Goal: Find specific page/section: Find specific page/section

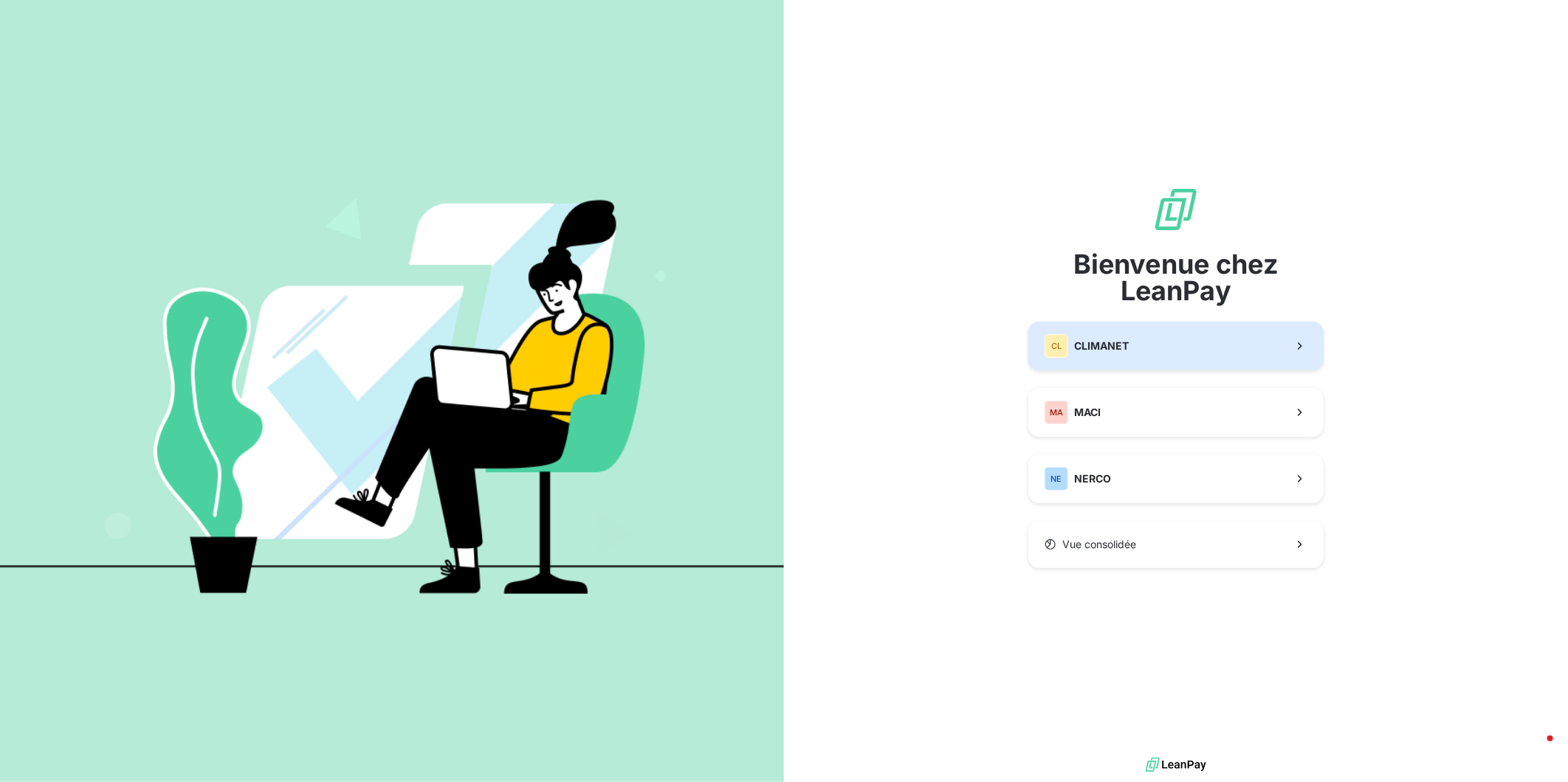
click at [1142, 352] on button "CL CLIMANET" at bounding box center [1176, 346] width 295 height 48
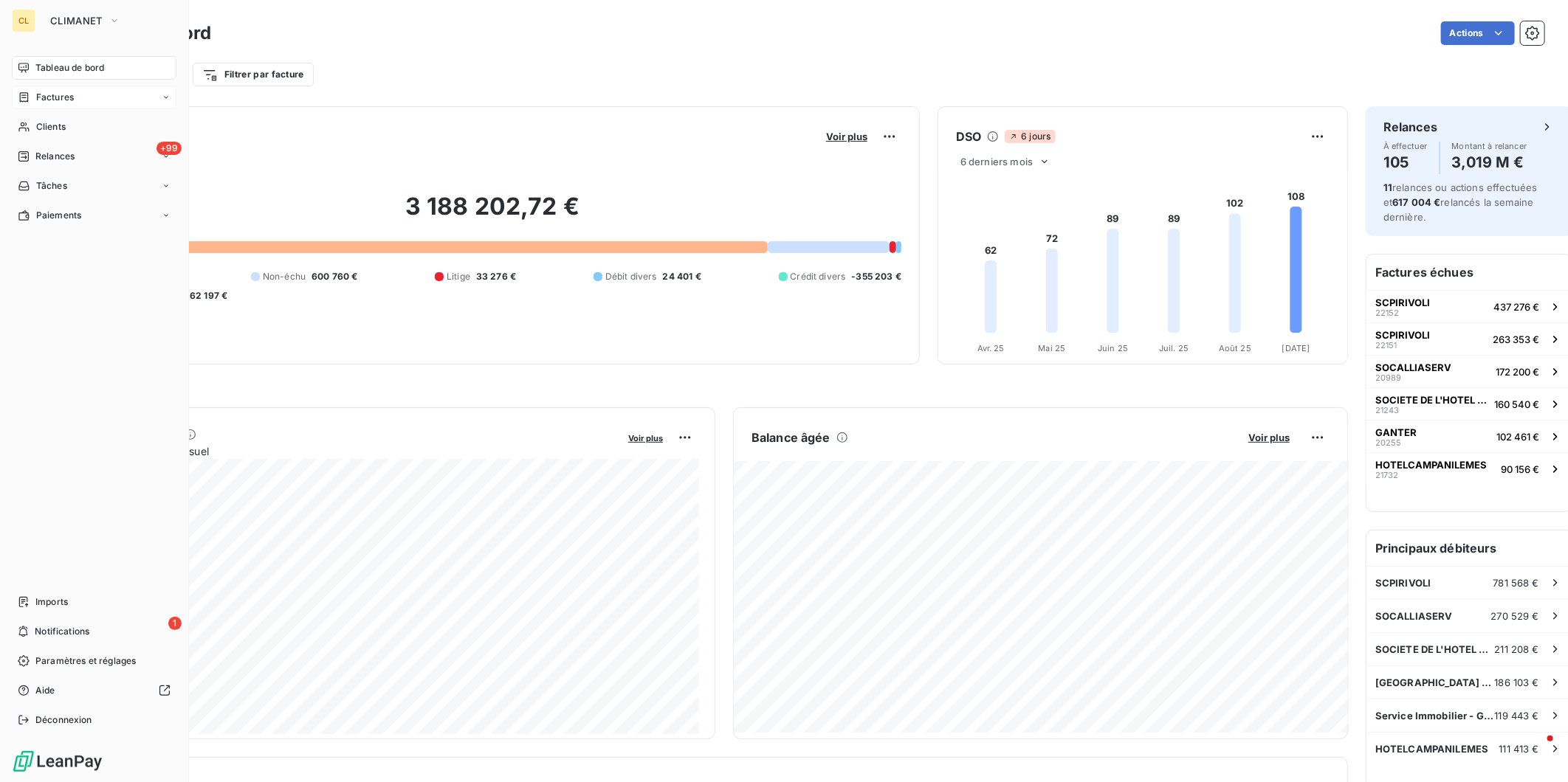
click at [48, 90] on span "Factures" at bounding box center [55, 97] width 37 height 13
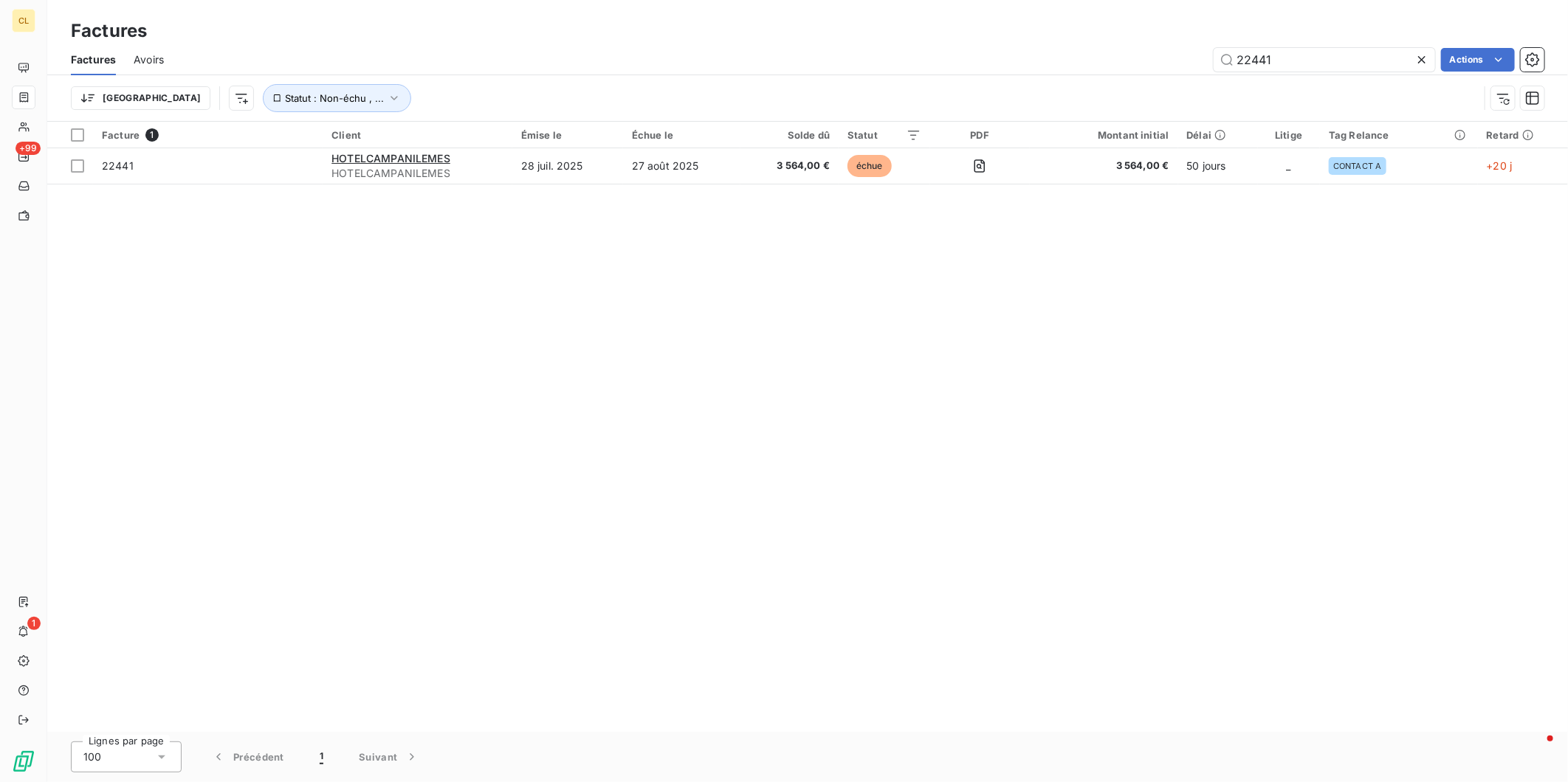
drag, startPoint x: 1305, startPoint y: 46, endPoint x: 1172, endPoint y: 41, distance: 133.1
click at [1172, 48] on div "22441 Actions" at bounding box center [863, 59] width 1362 height 24
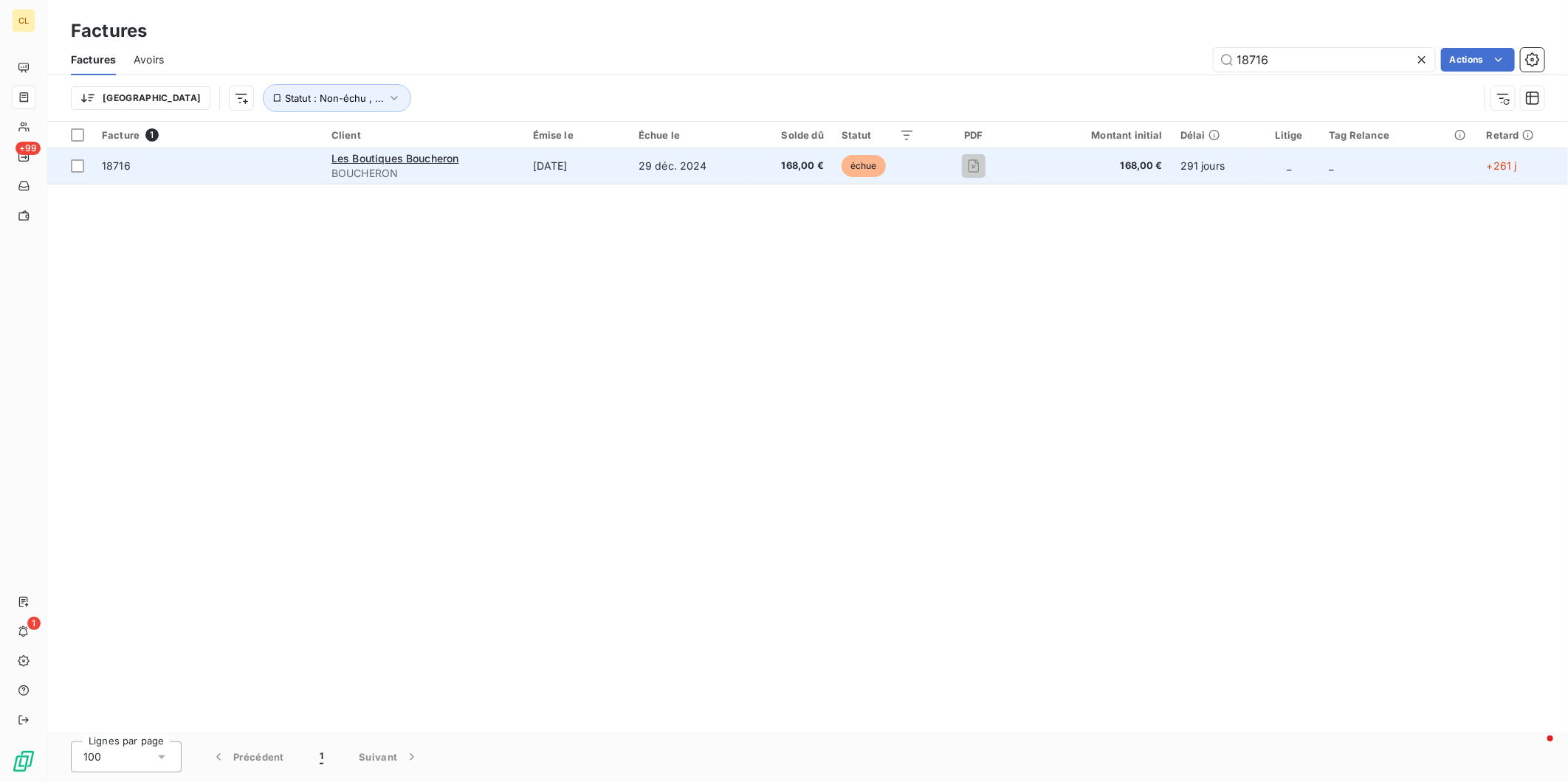
type input "18716"
click at [107, 159] on span "18716" at bounding box center [116, 166] width 29 height 13
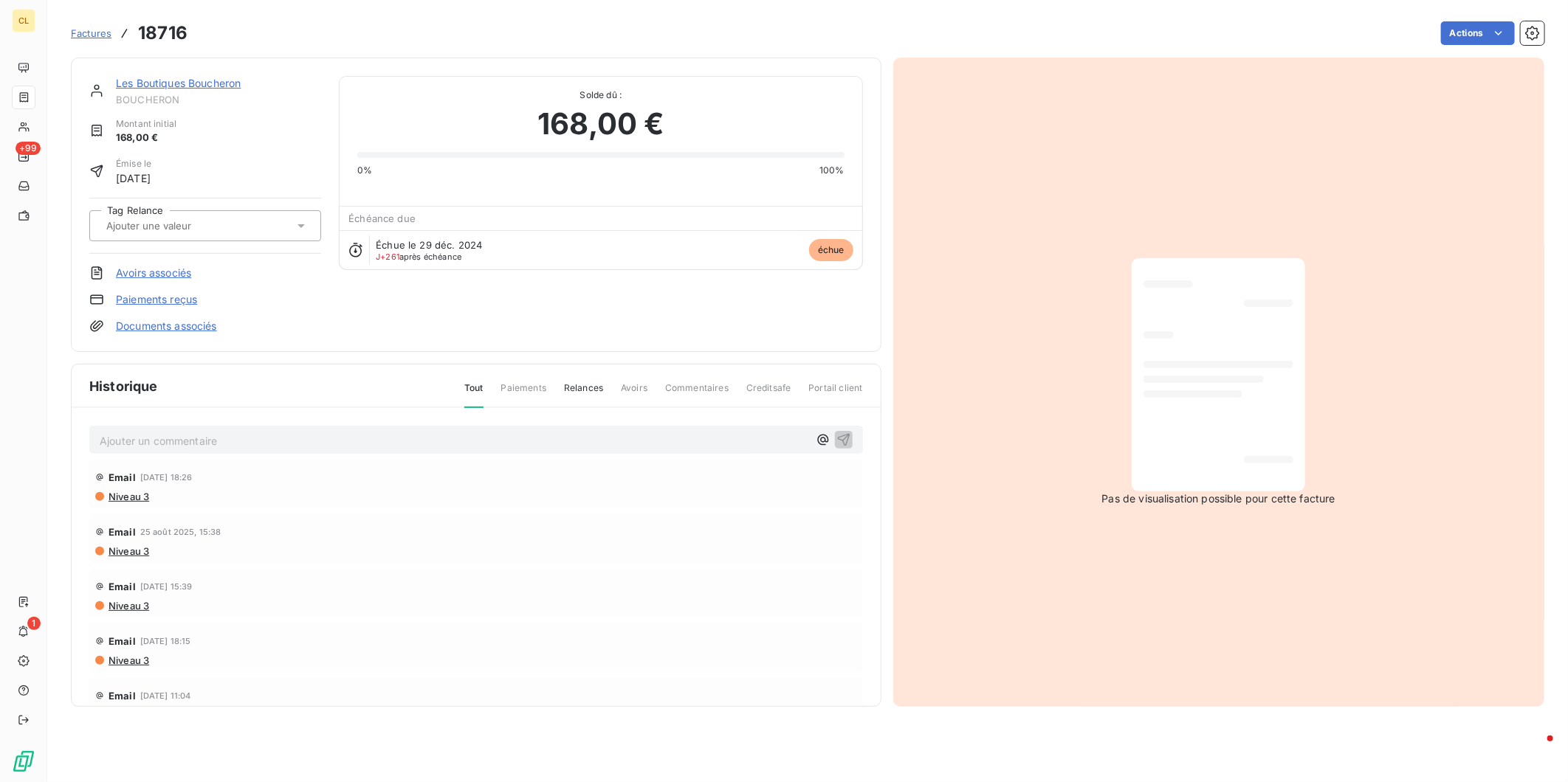
click at [211, 426] on div "Ajouter un commentaire ﻿" at bounding box center [476, 440] width 774 height 29
click at [215, 431] on p "Ajouter un commentaire ﻿" at bounding box center [454, 440] width 709 height 18
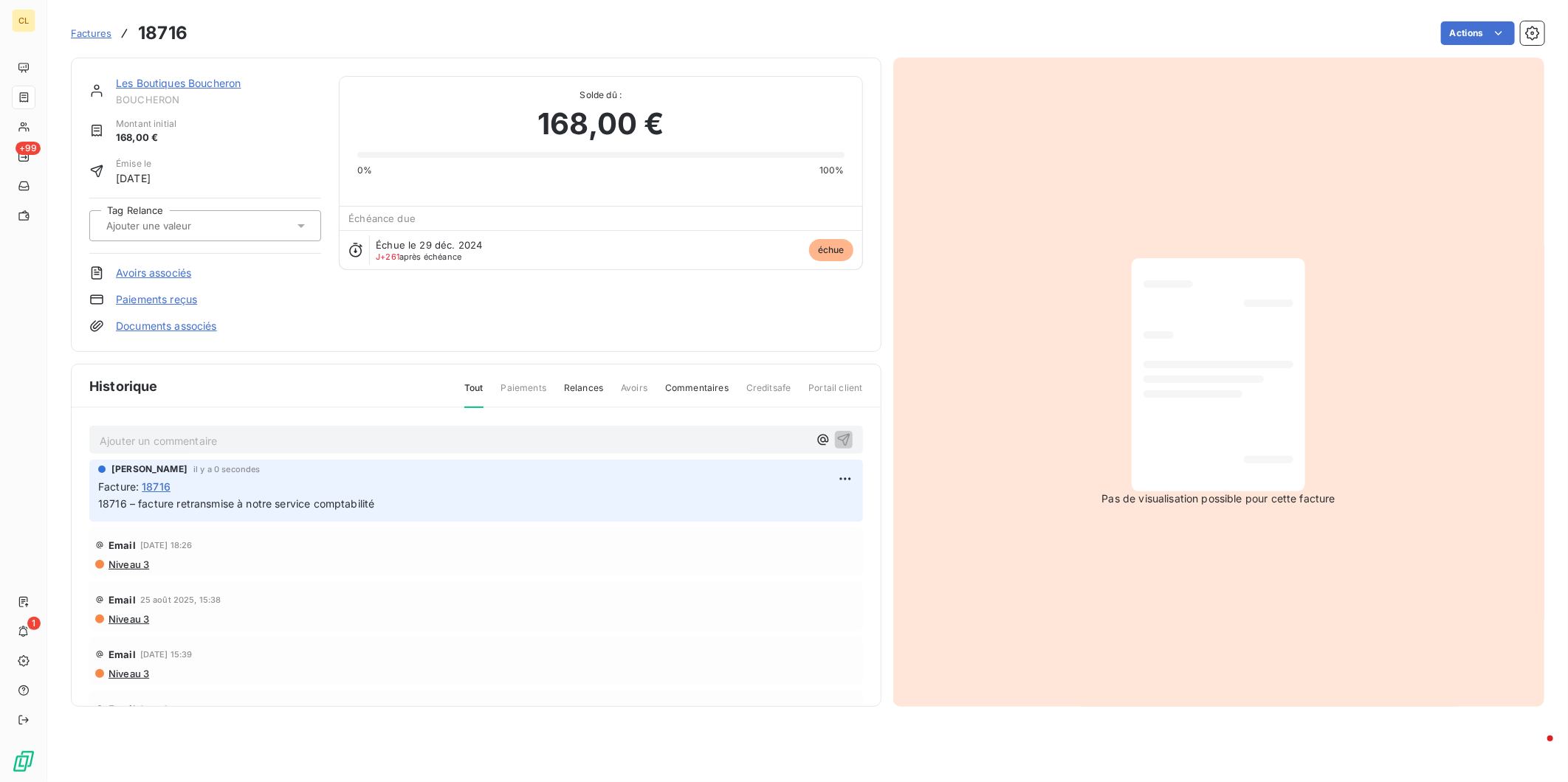
click at [146, 77] on link "Les Boutiques Boucheron" at bounding box center [178, 83] width 125 height 13
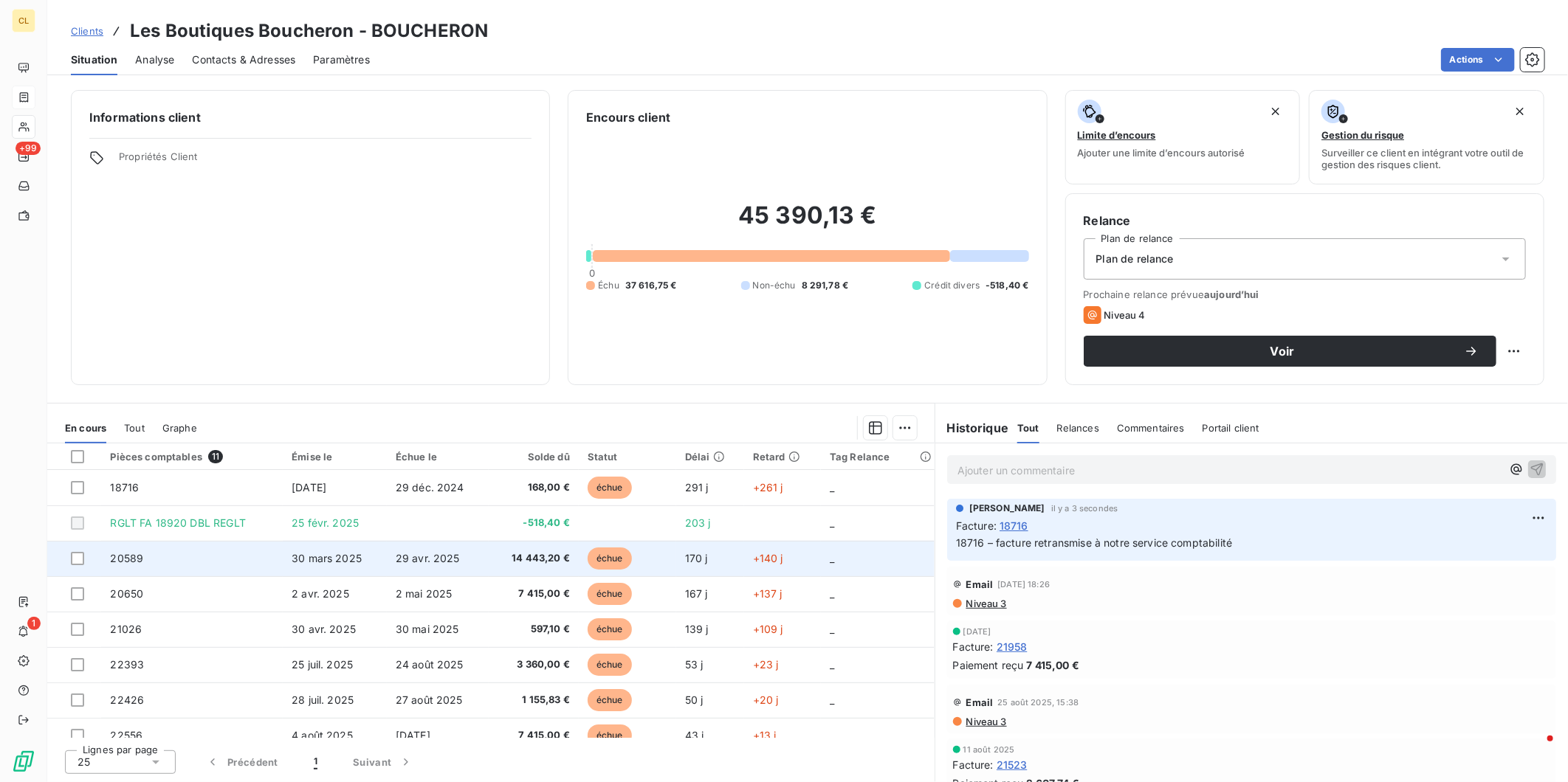
click at [110, 552] on span "20589" at bounding box center [127, 558] width 33 height 13
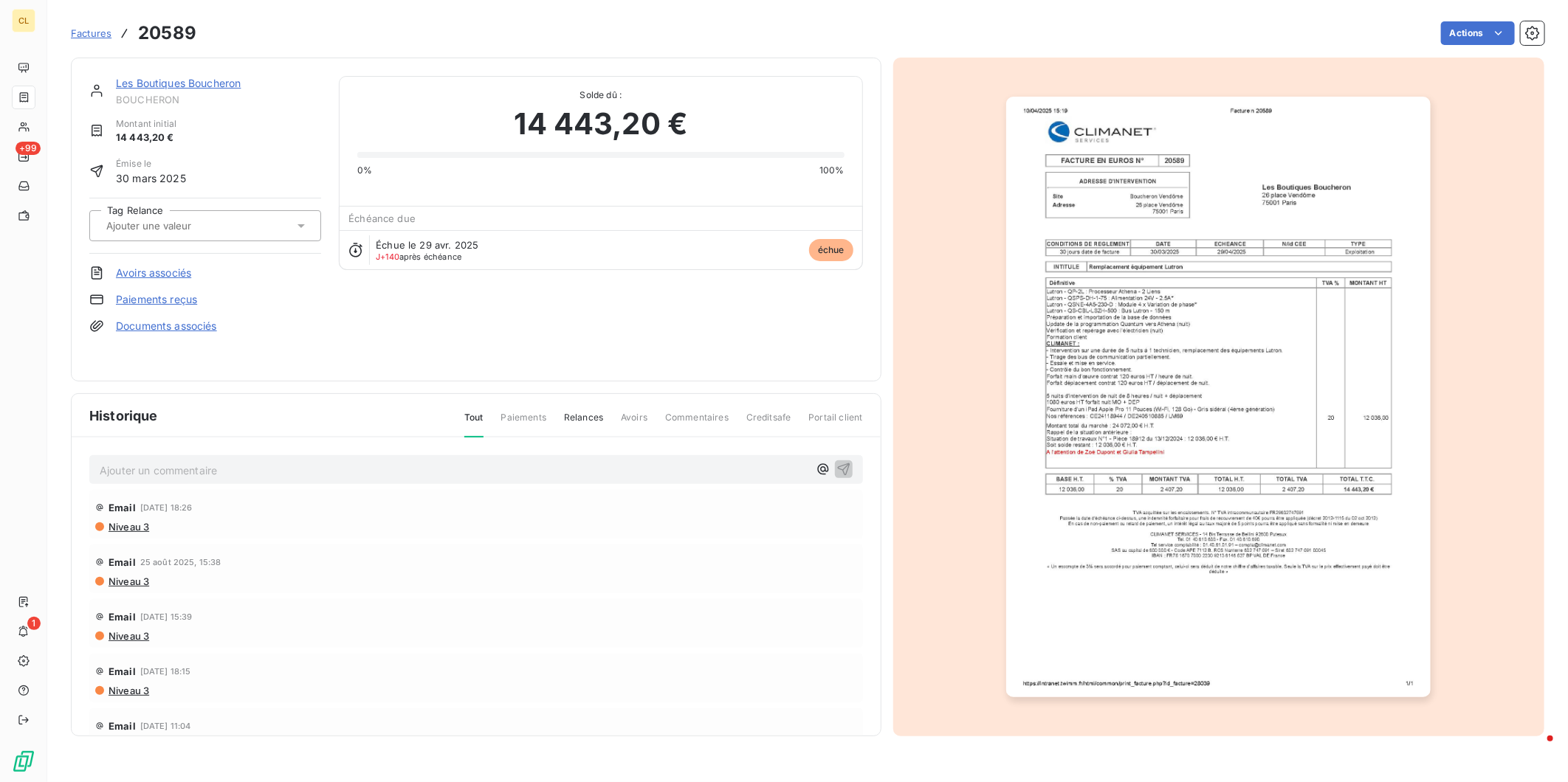
click at [321, 461] on p "Ajouter un commentaire ﻿" at bounding box center [454, 470] width 709 height 18
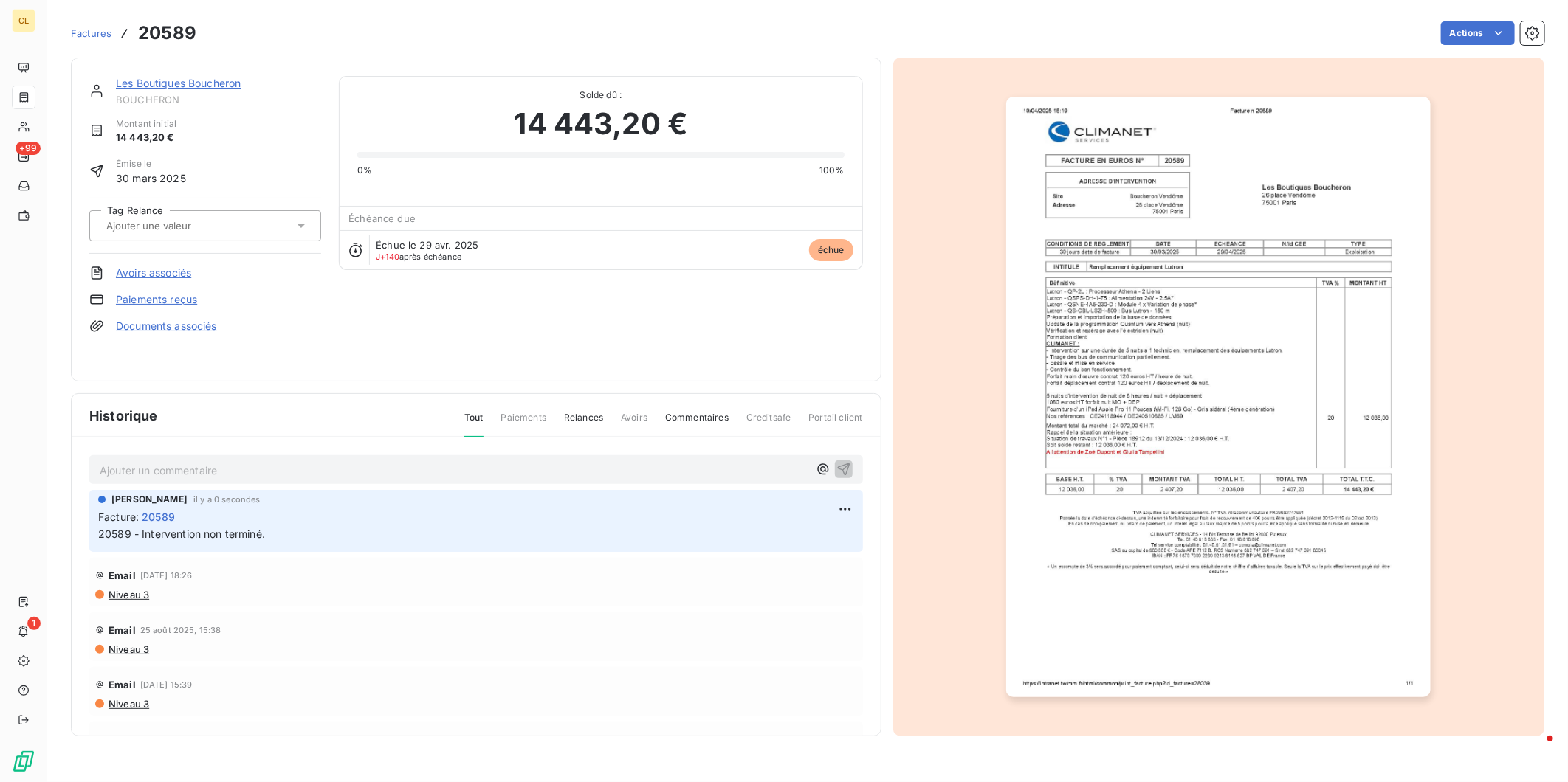
click at [185, 77] on link "Les Boutiques Boucheron" at bounding box center [178, 83] width 125 height 13
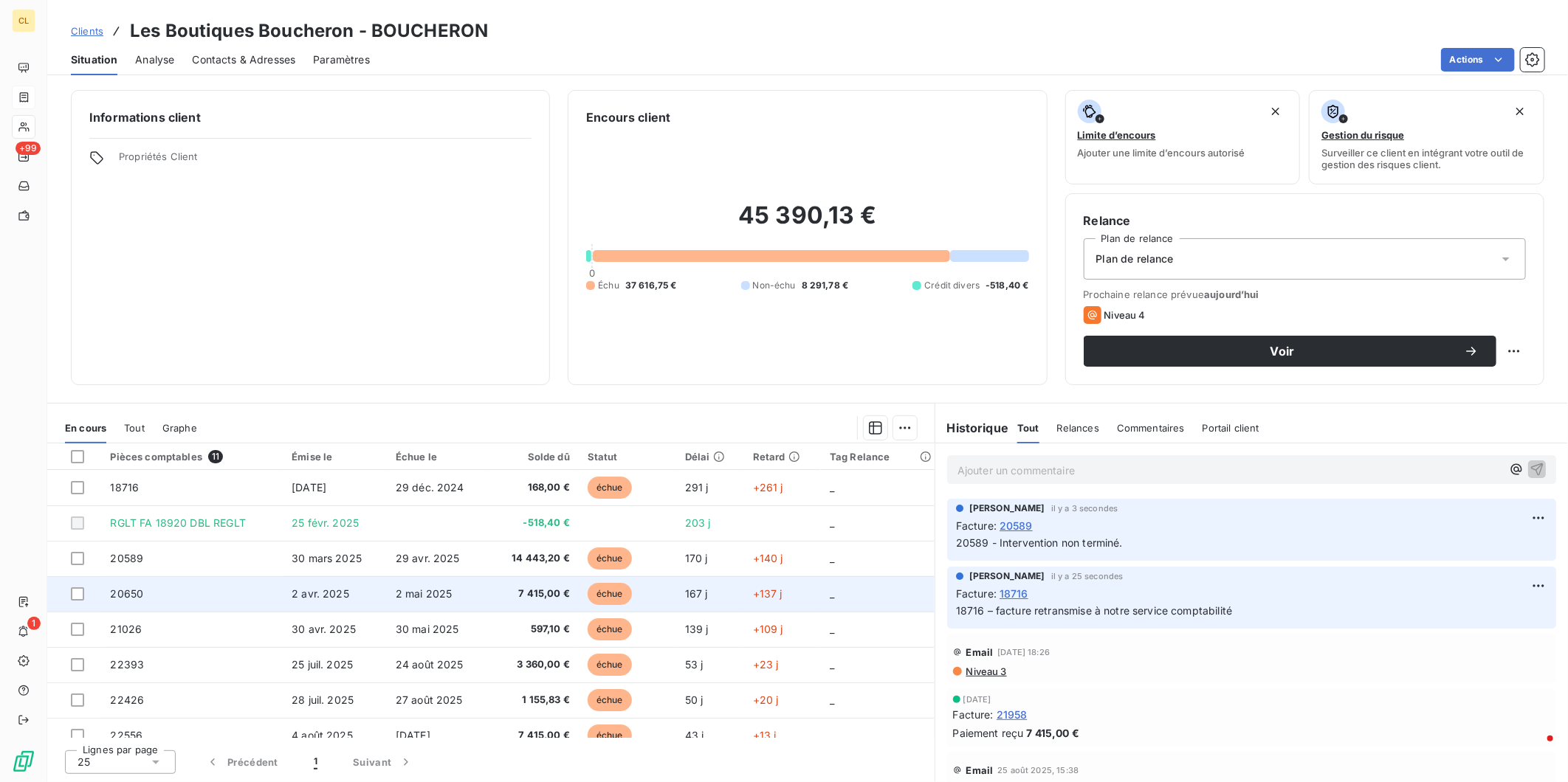
click at [110, 587] on span "20650" at bounding box center [127, 593] width 33 height 13
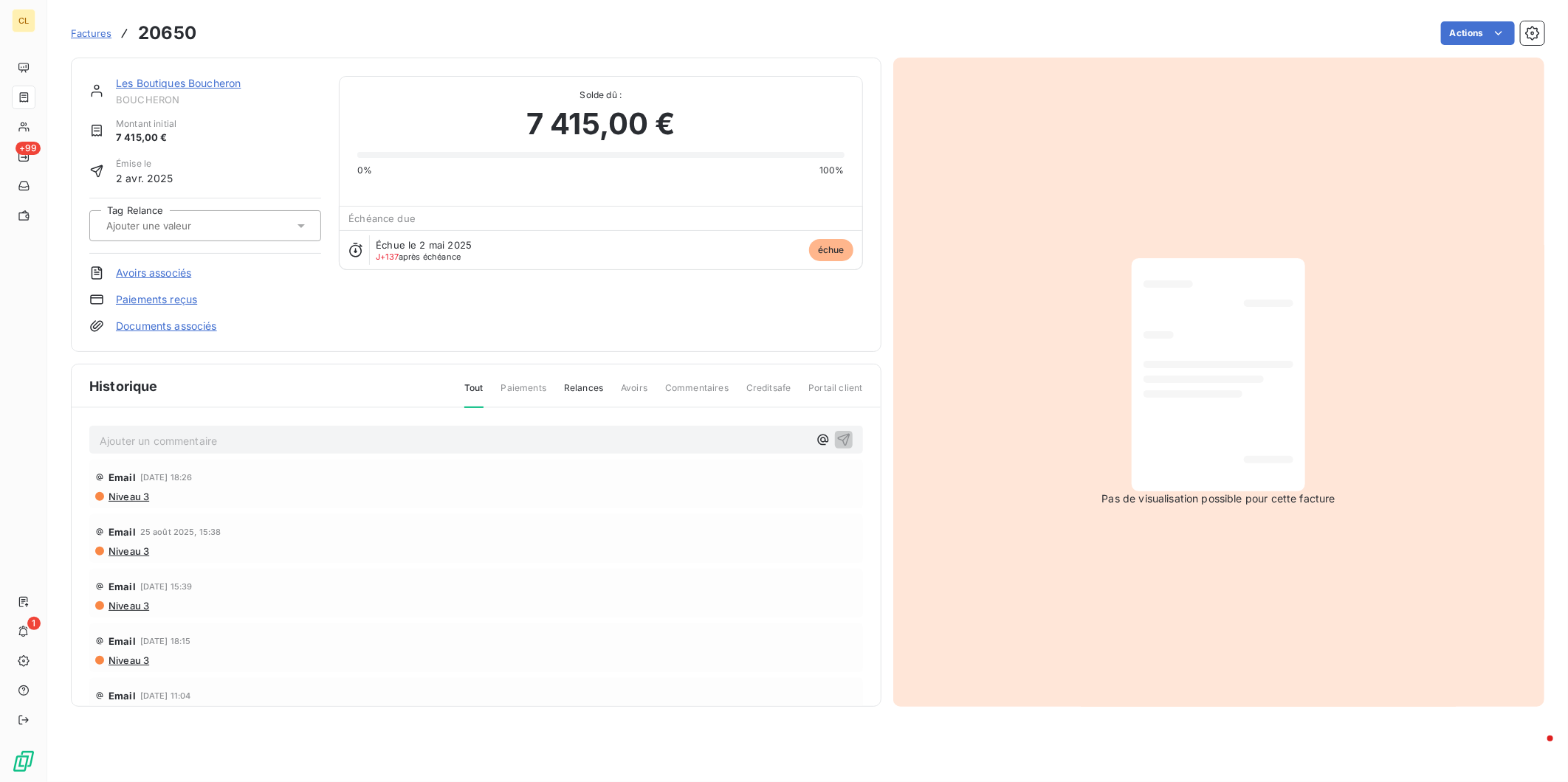
click at [100, 431] on p "Ajouter un commentaire ﻿" at bounding box center [454, 440] width 709 height 18
click at [836, 431] on icon "button" at bounding box center [844, 439] width 15 height 15
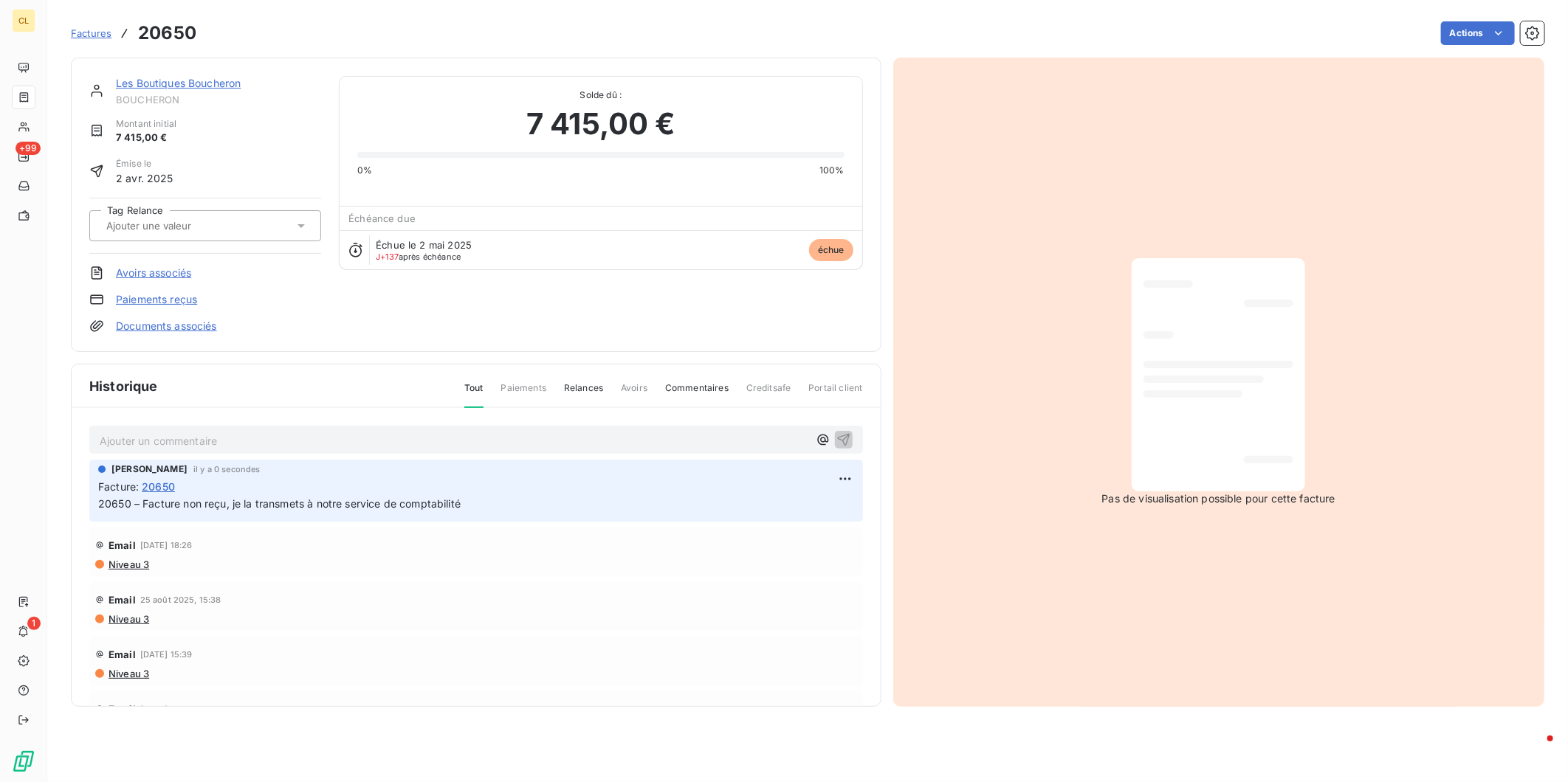
click at [163, 77] on link "Les Boutiques Boucheron" at bounding box center [178, 83] width 125 height 13
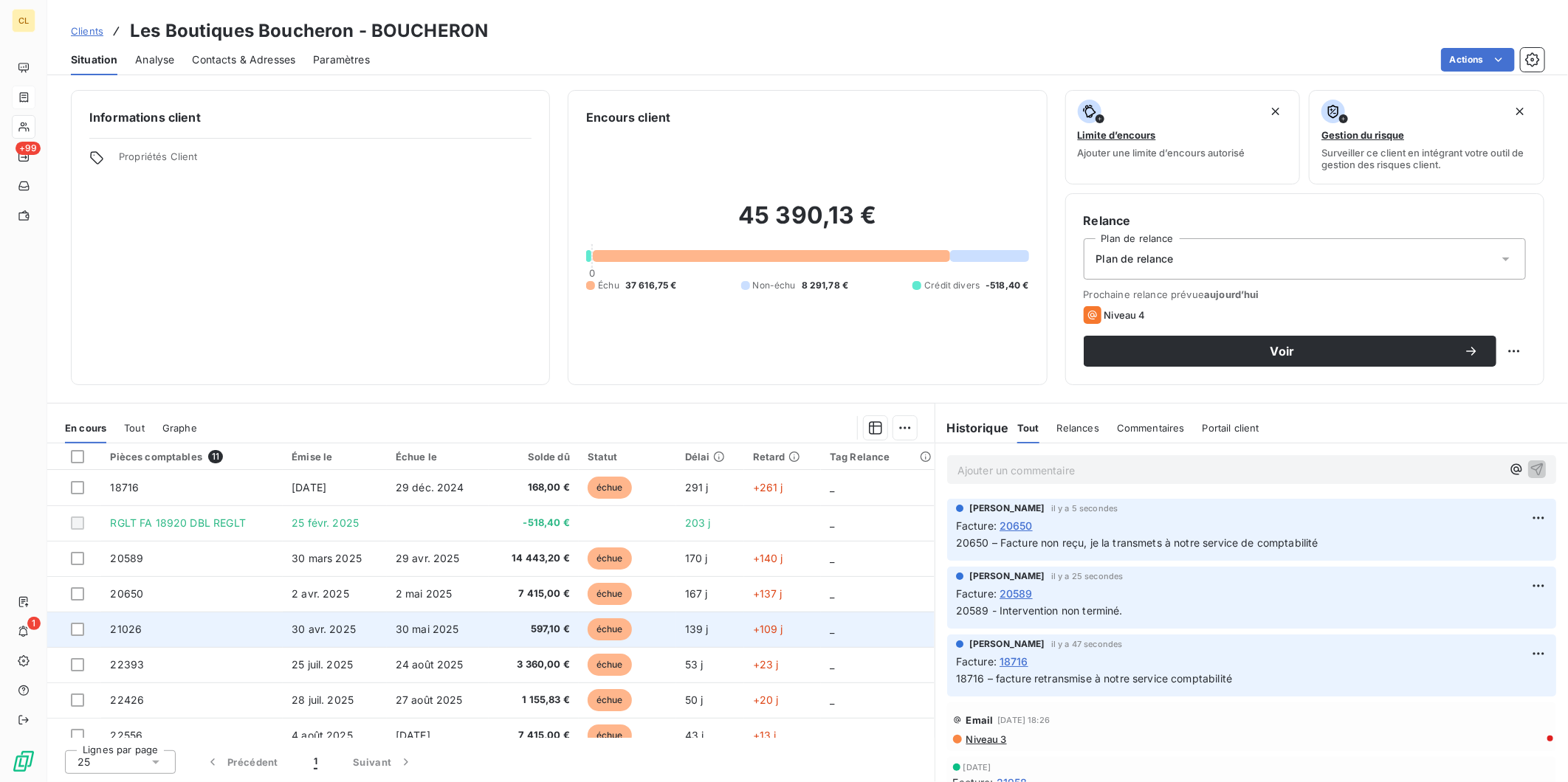
click at [111, 623] on span "21026" at bounding box center [126, 629] width 32 height 13
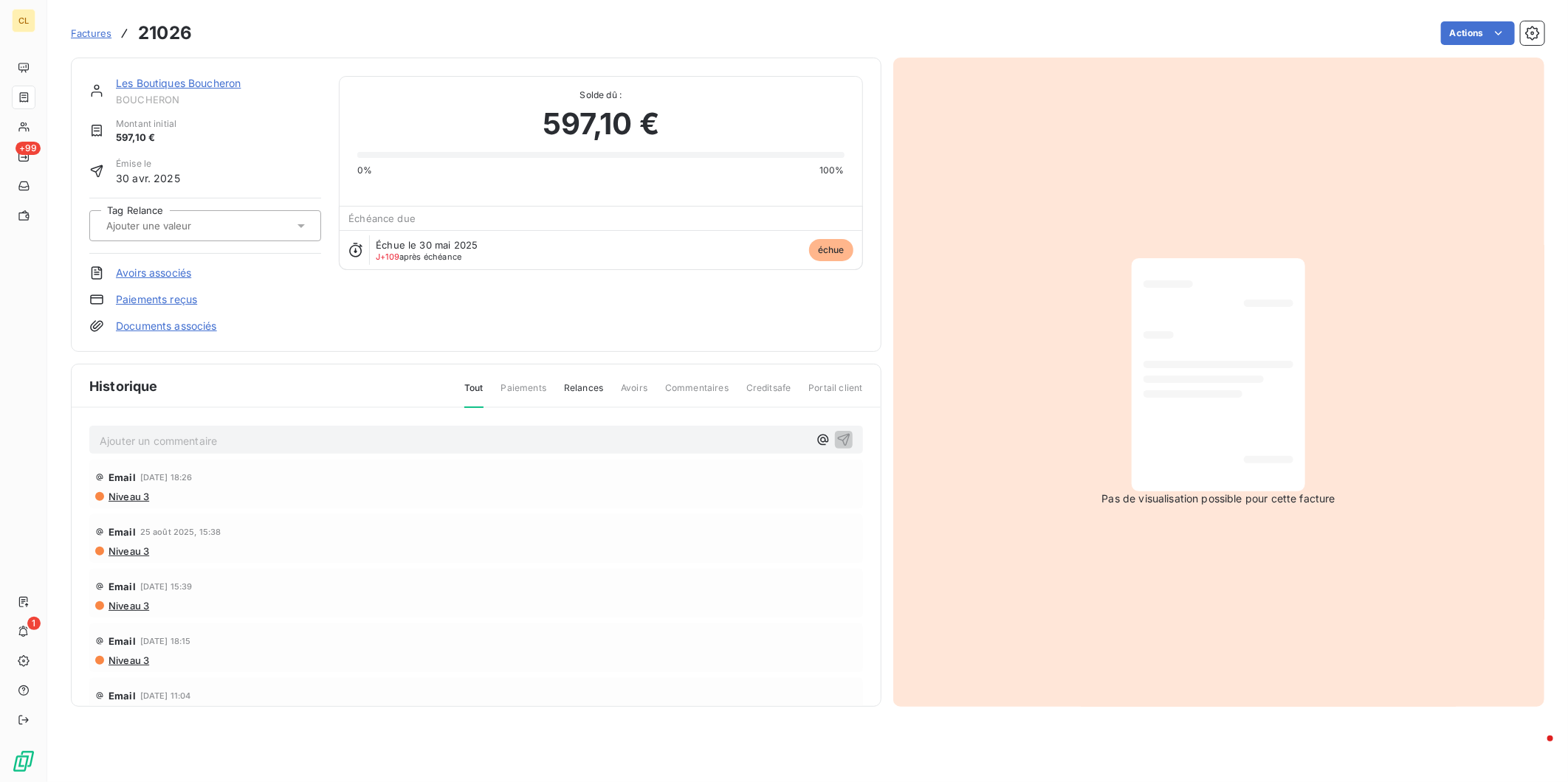
click at [230, 431] on p "Ajouter un commentaire ﻿" at bounding box center [454, 440] width 709 height 18
click at [836, 431] on icon "button" at bounding box center [844, 439] width 15 height 15
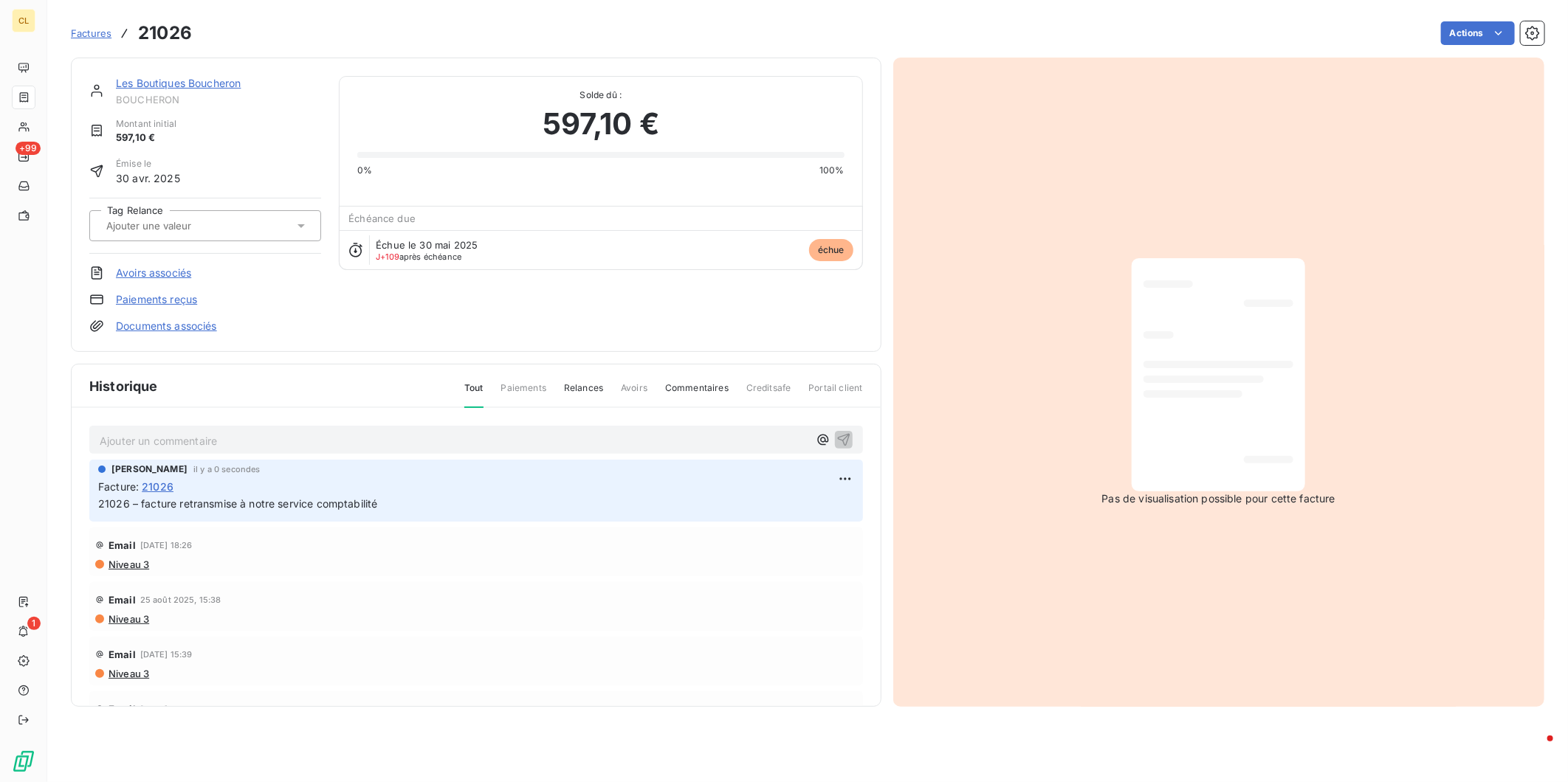
click at [209, 77] on link "Les Boutiques Boucheron" at bounding box center [178, 83] width 125 height 13
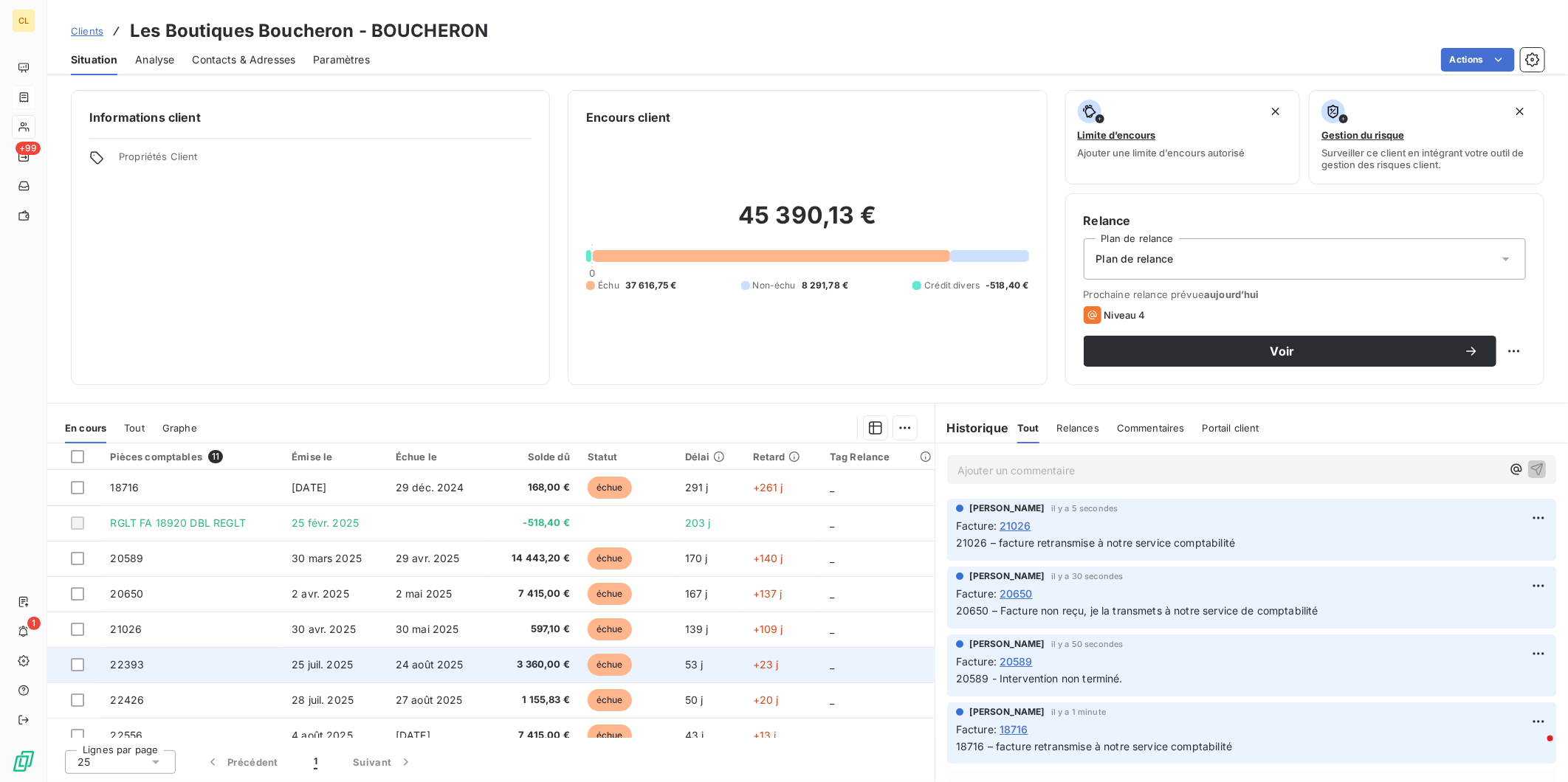
click at [144, 647] on td "22393" at bounding box center [191, 665] width 182 height 36
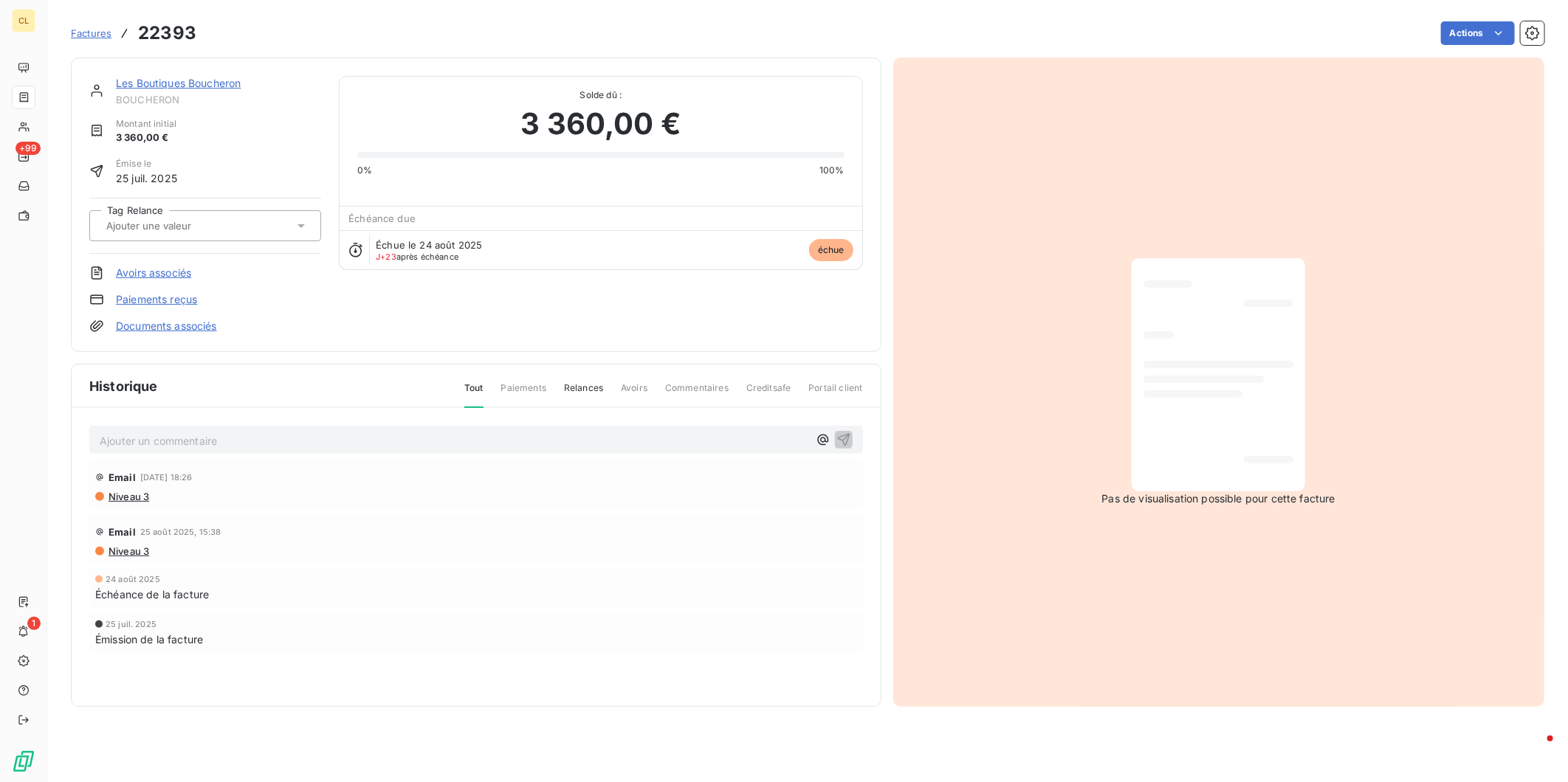
click at [179, 431] on p "Ajouter un commentaire ﻿" at bounding box center [454, 440] width 709 height 18
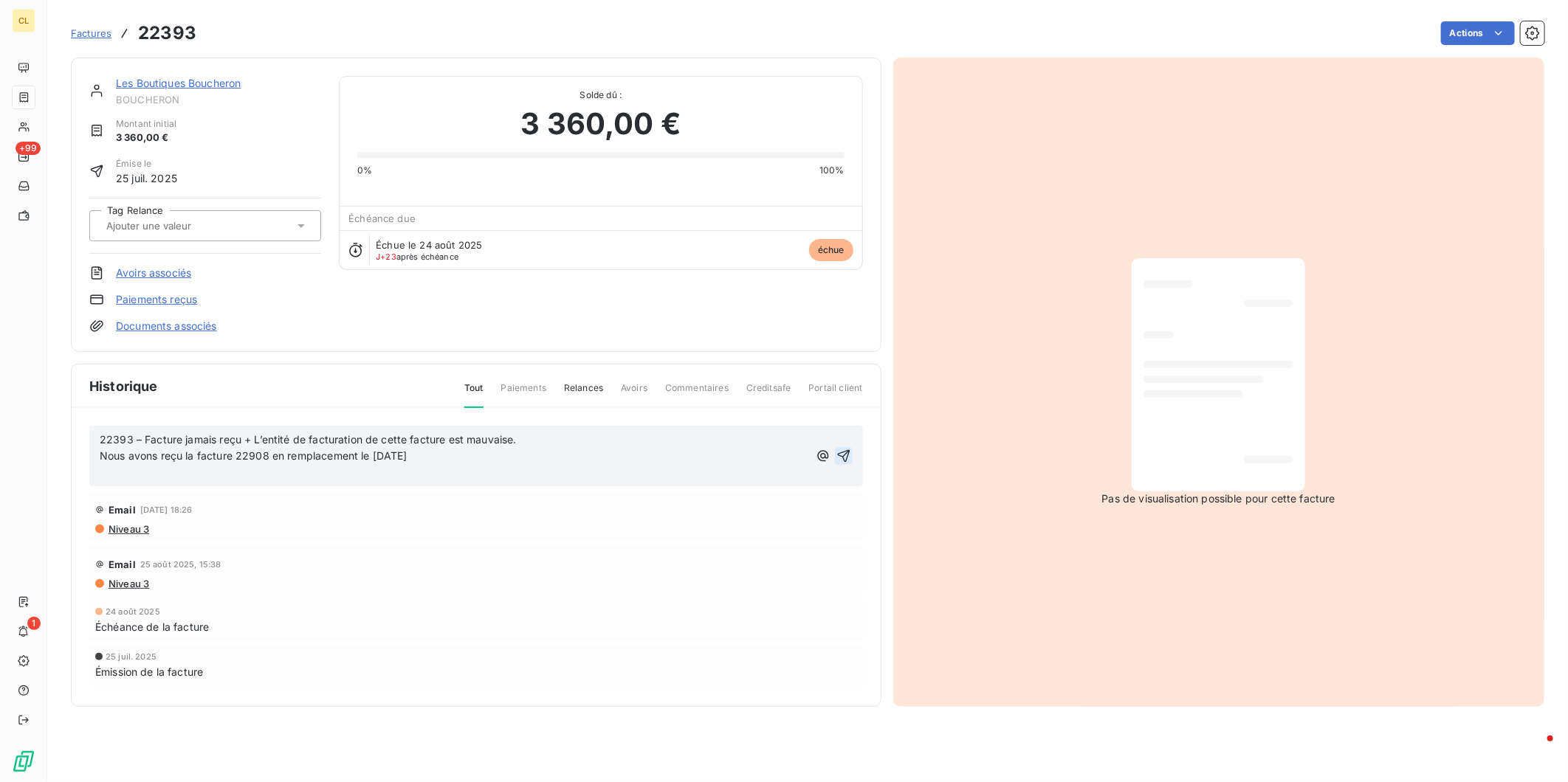
click at [840, 448] on icon "button" at bounding box center [844, 455] width 15 height 15
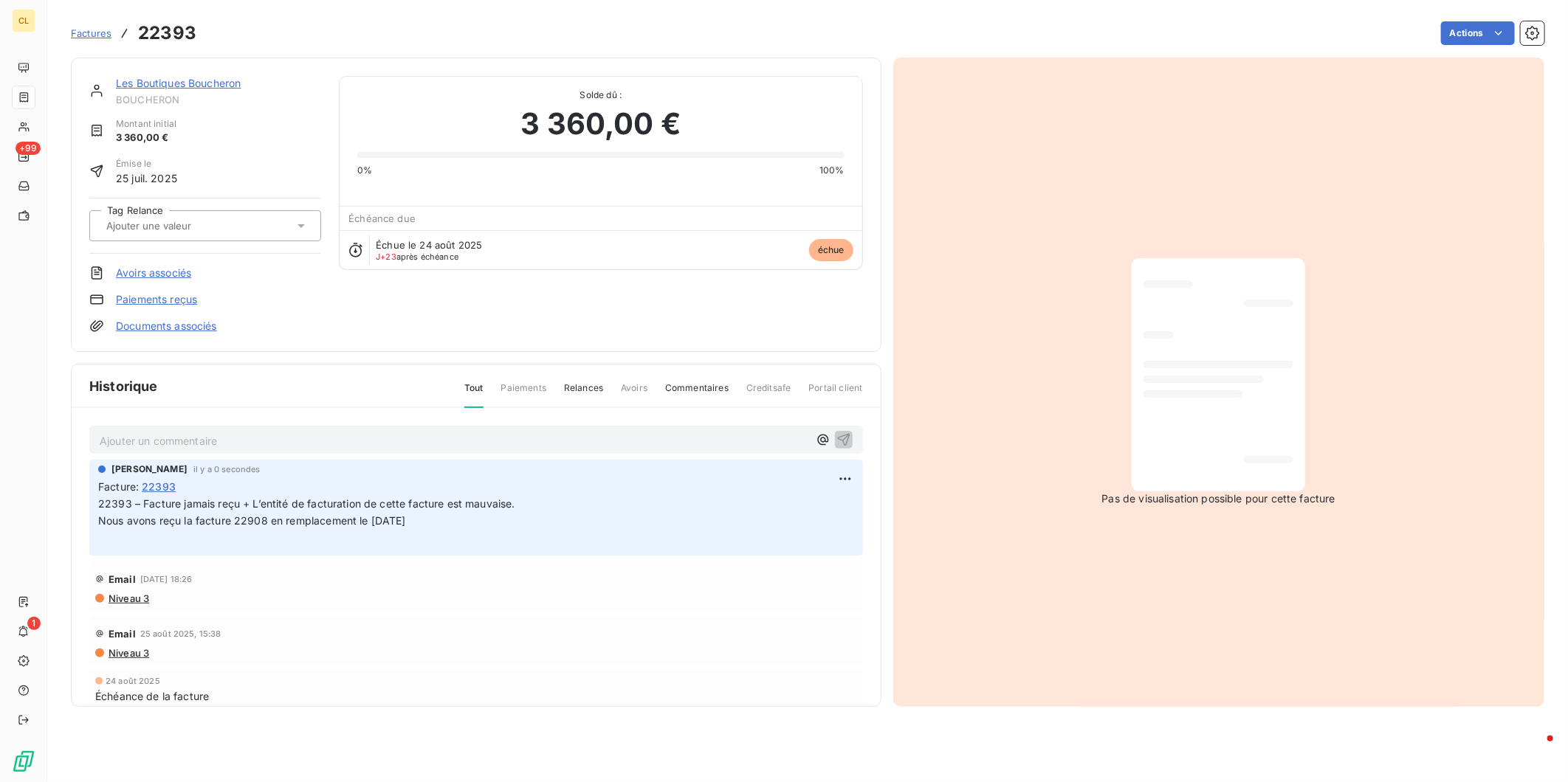
click at [116, 77] on link "Les Boutiques Boucheron" at bounding box center [178, 83] width 125 height 13
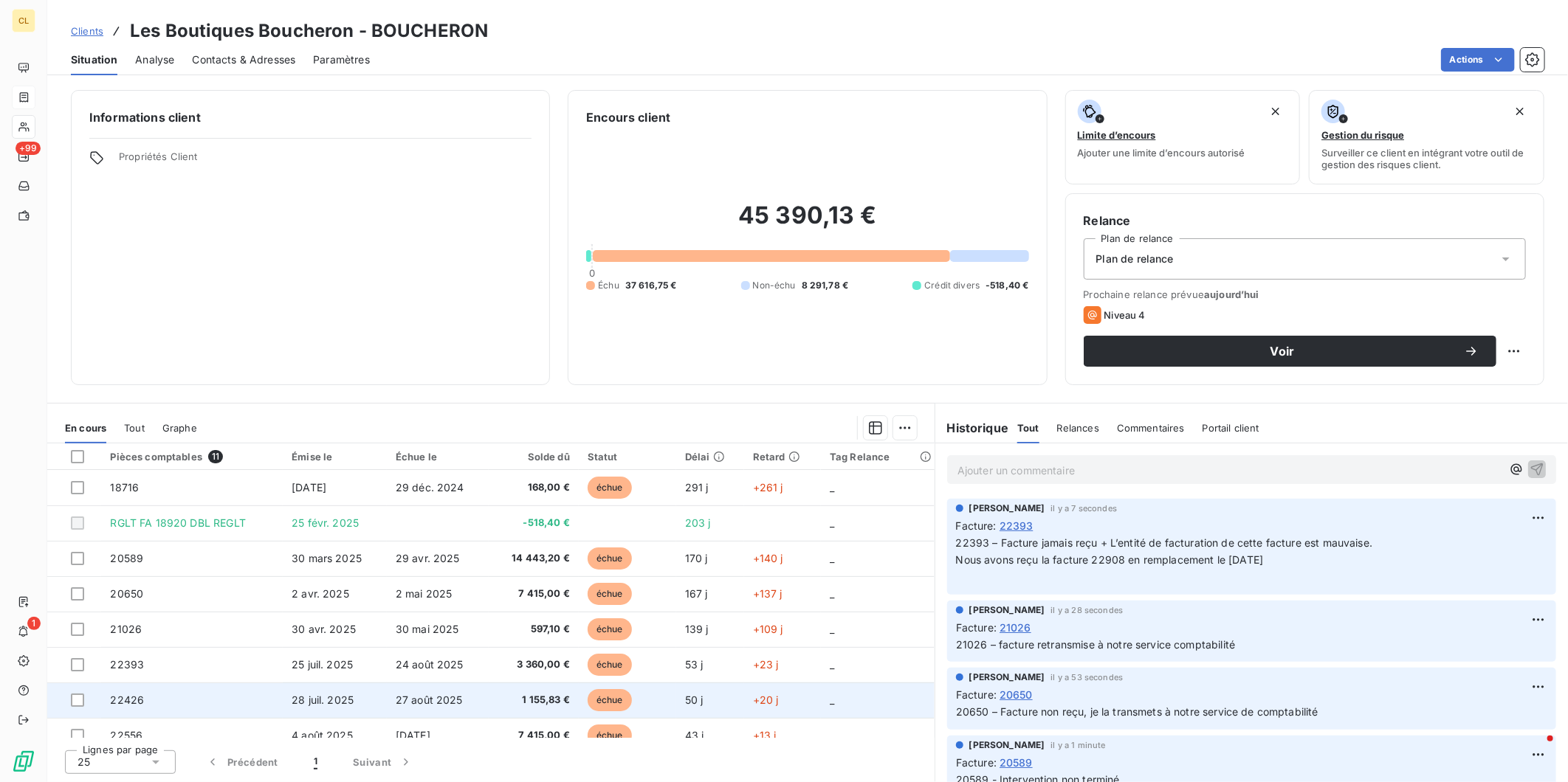
click at [109, 682] on td "22426" at bounding box center [191, 700] width 182 height 36
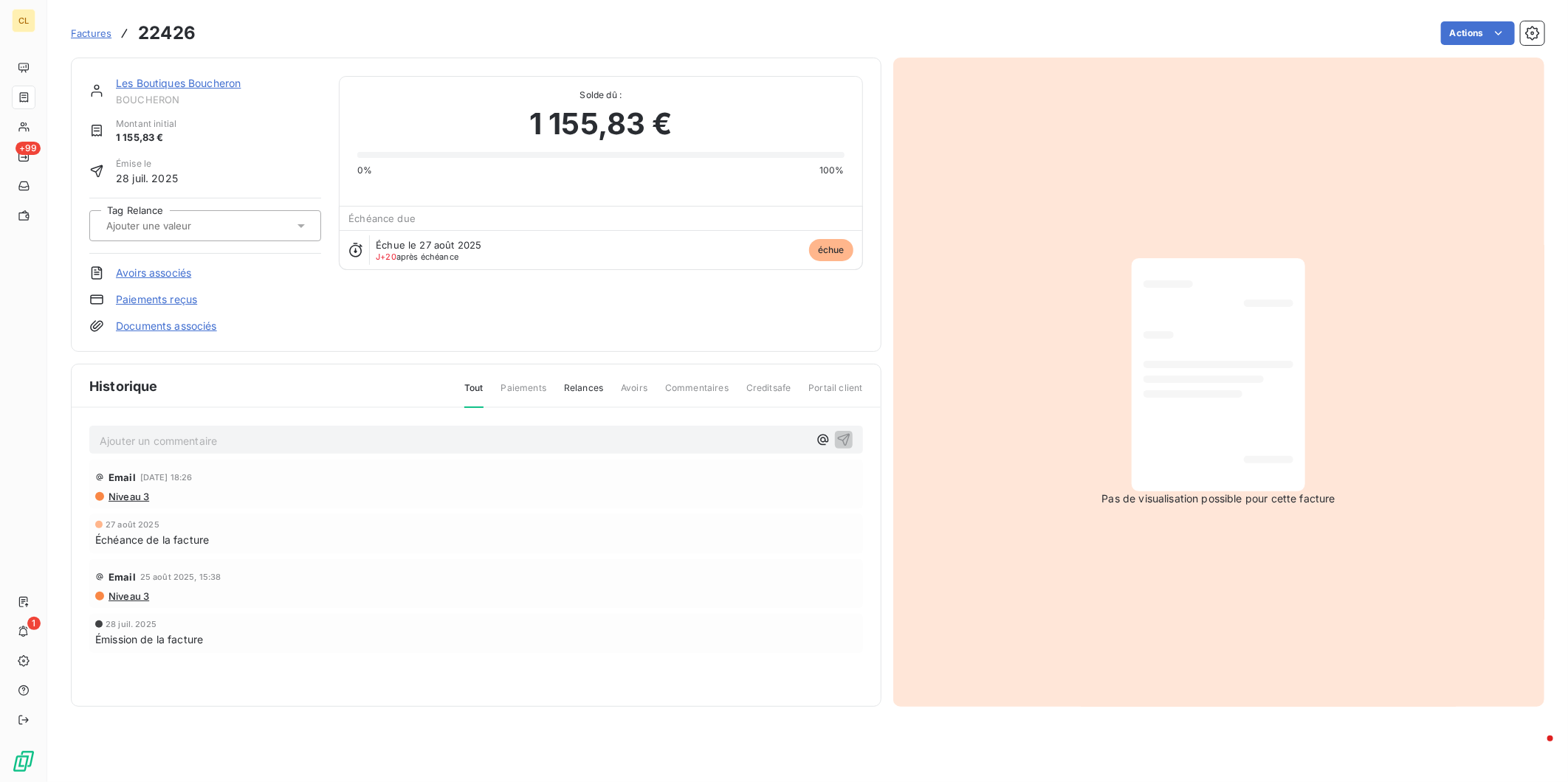
click at [181, 431] on p "Ajouter un commentaire ﻿" at bounding box center [454, 440] width 709 height 18
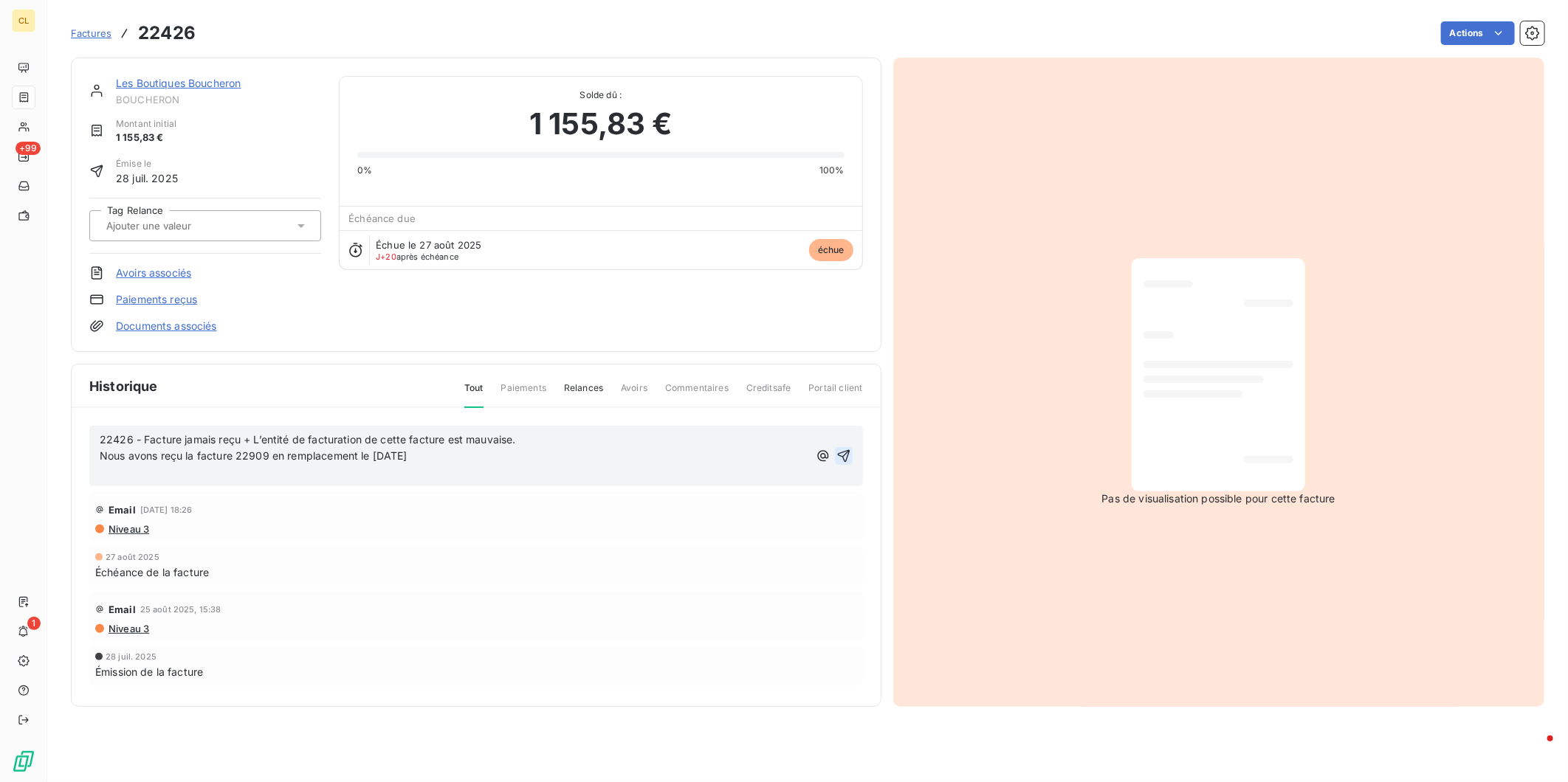
click at [850, 448] on icon "button" at bounding box center [844, 455] width 15 height 15
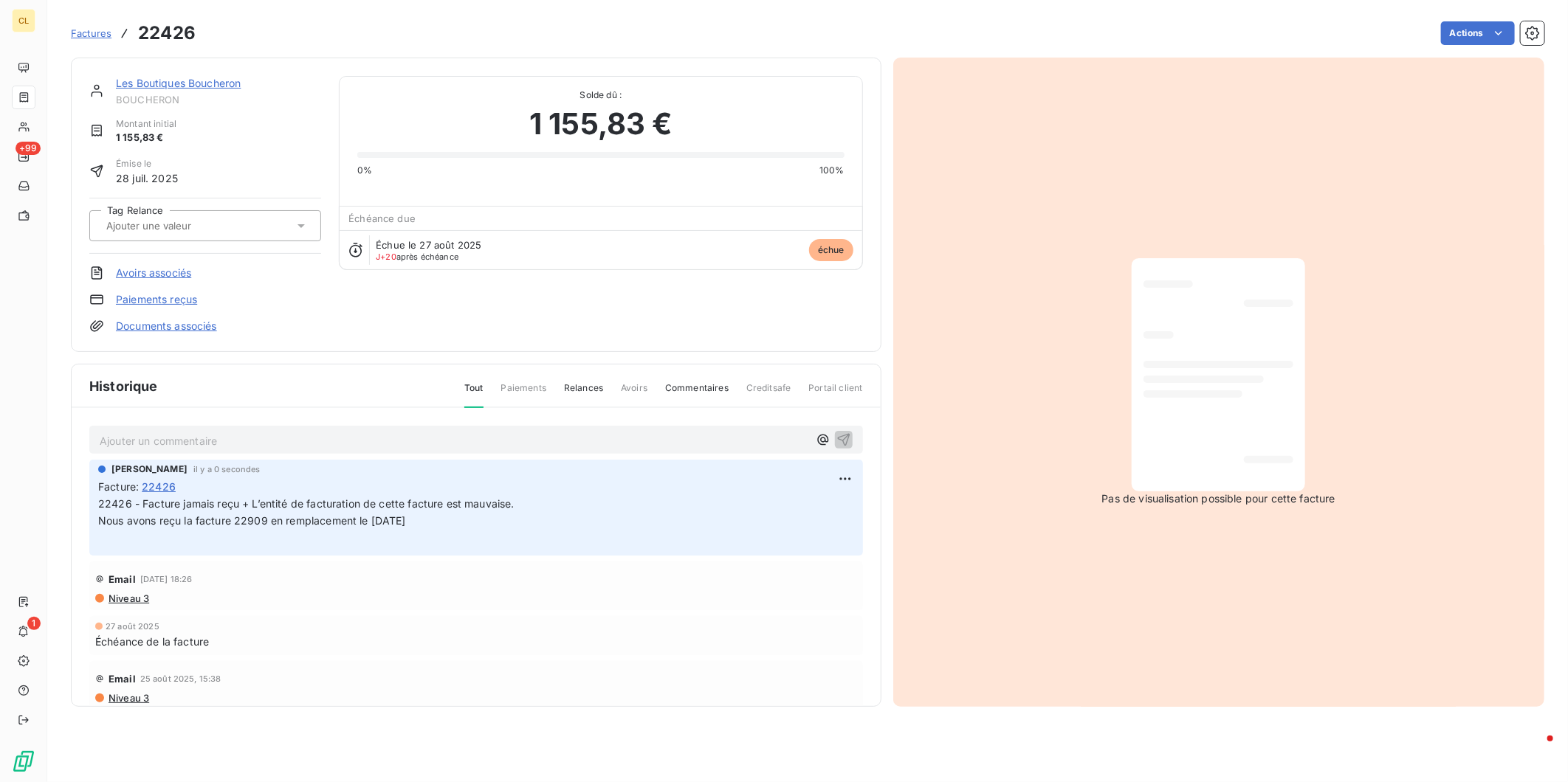
click at [134, 77] on link "Les Boutiques Boucheron" at bounding box center [178, 83] width 125 height 13
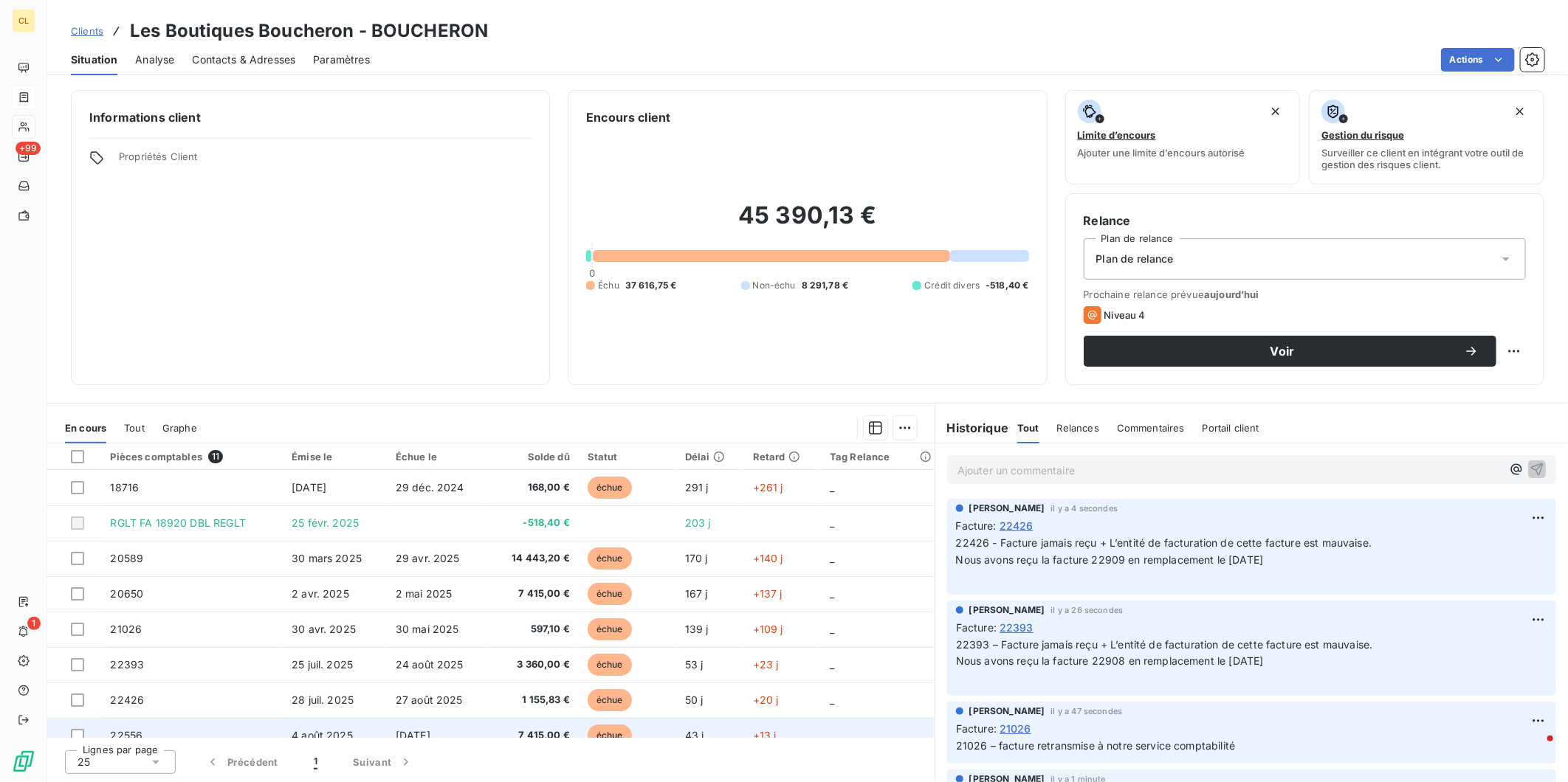
click at [118, 729] on span "22556" at bounding box center [126, 735] width 33 height 13
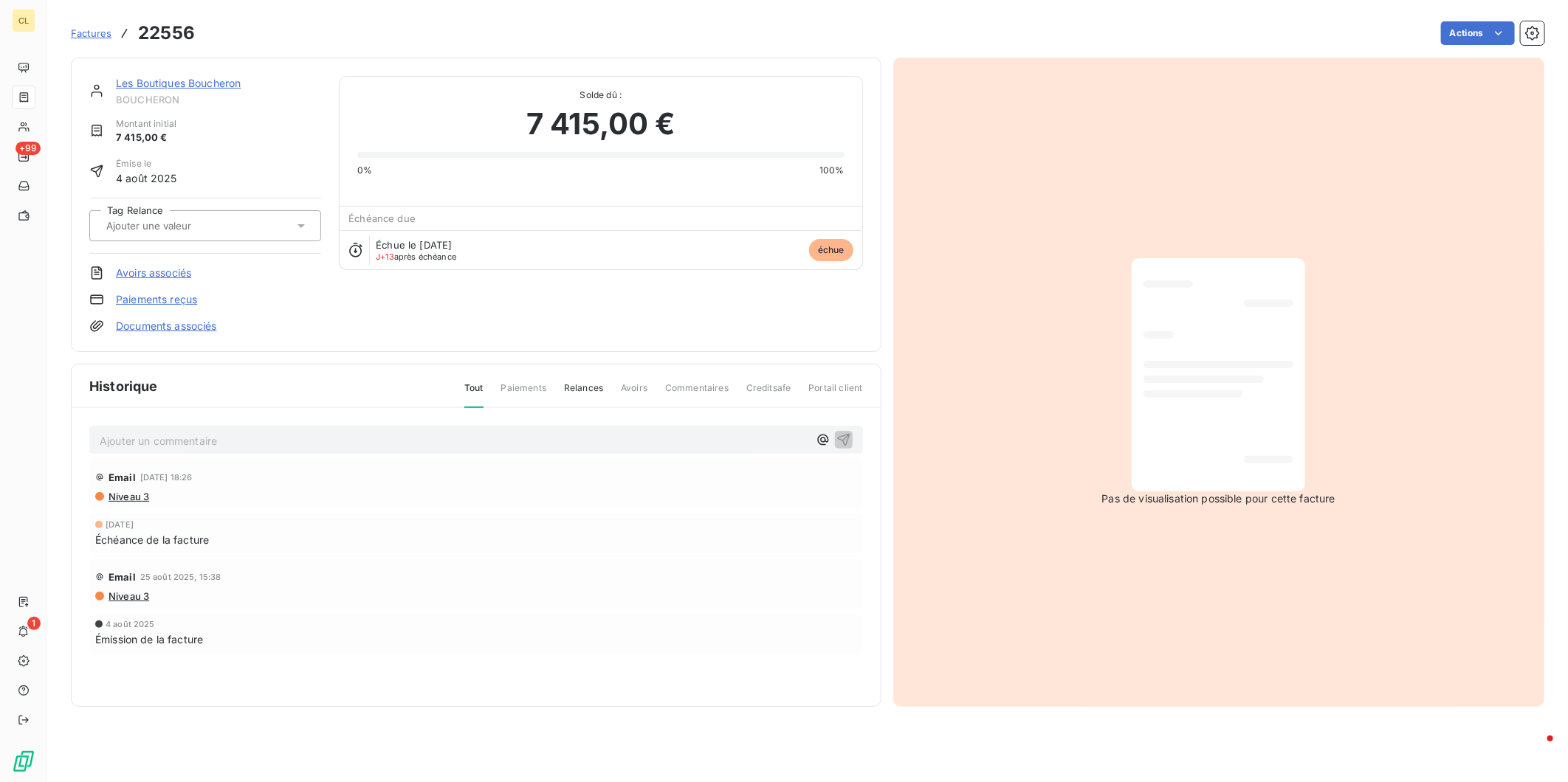
click at [198, 431] on p "Ajouter un commentaire ﻿" at bounding box center [454, 440] width 709 height 18
click at [844, 431] on icon "button" at bounding box center [844, 439] width 15 height 15
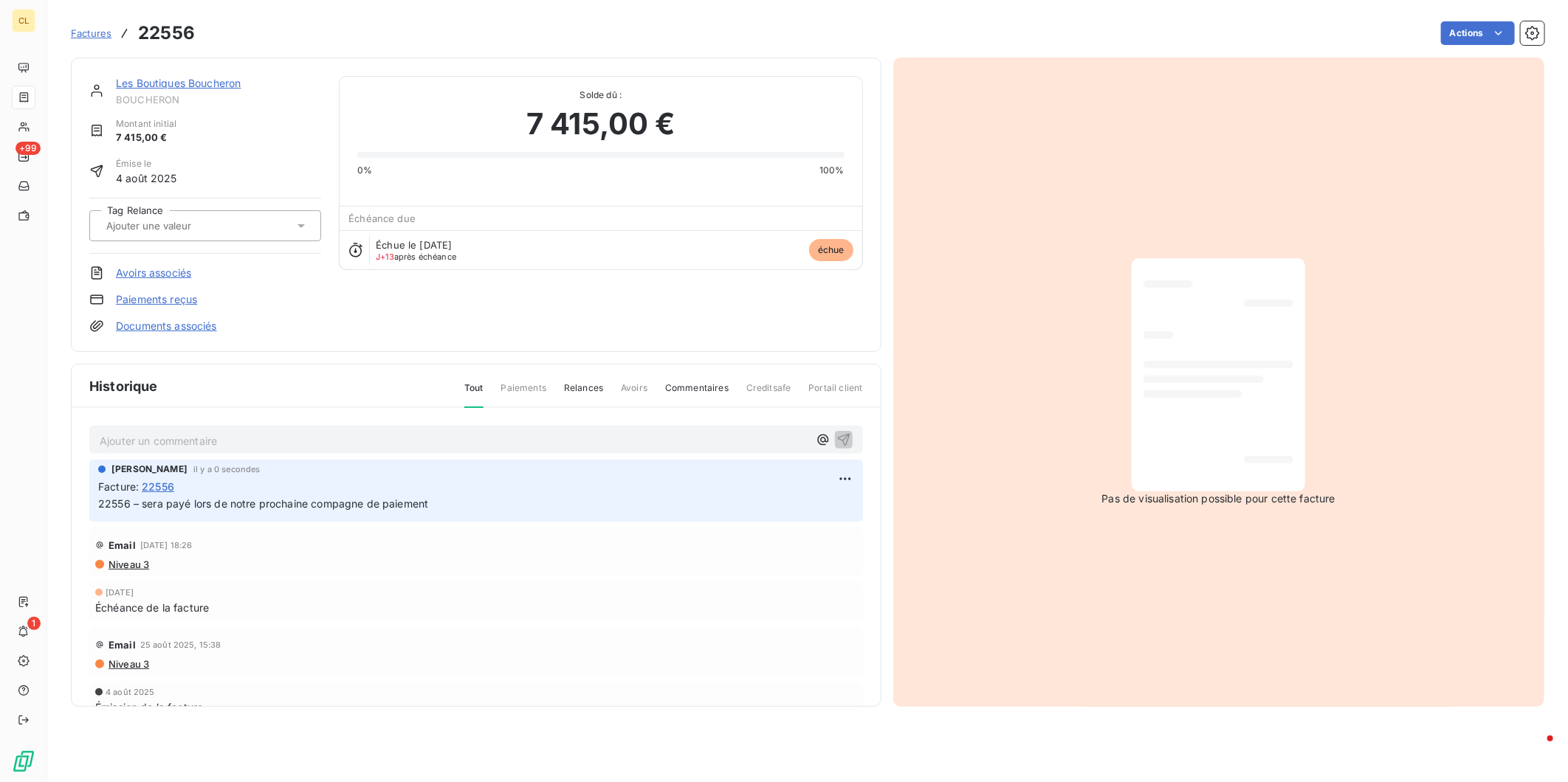
click at [164, 77] on link "Les Boutiques Boucheron" at bounding box center [178, 83] width 125 height 13
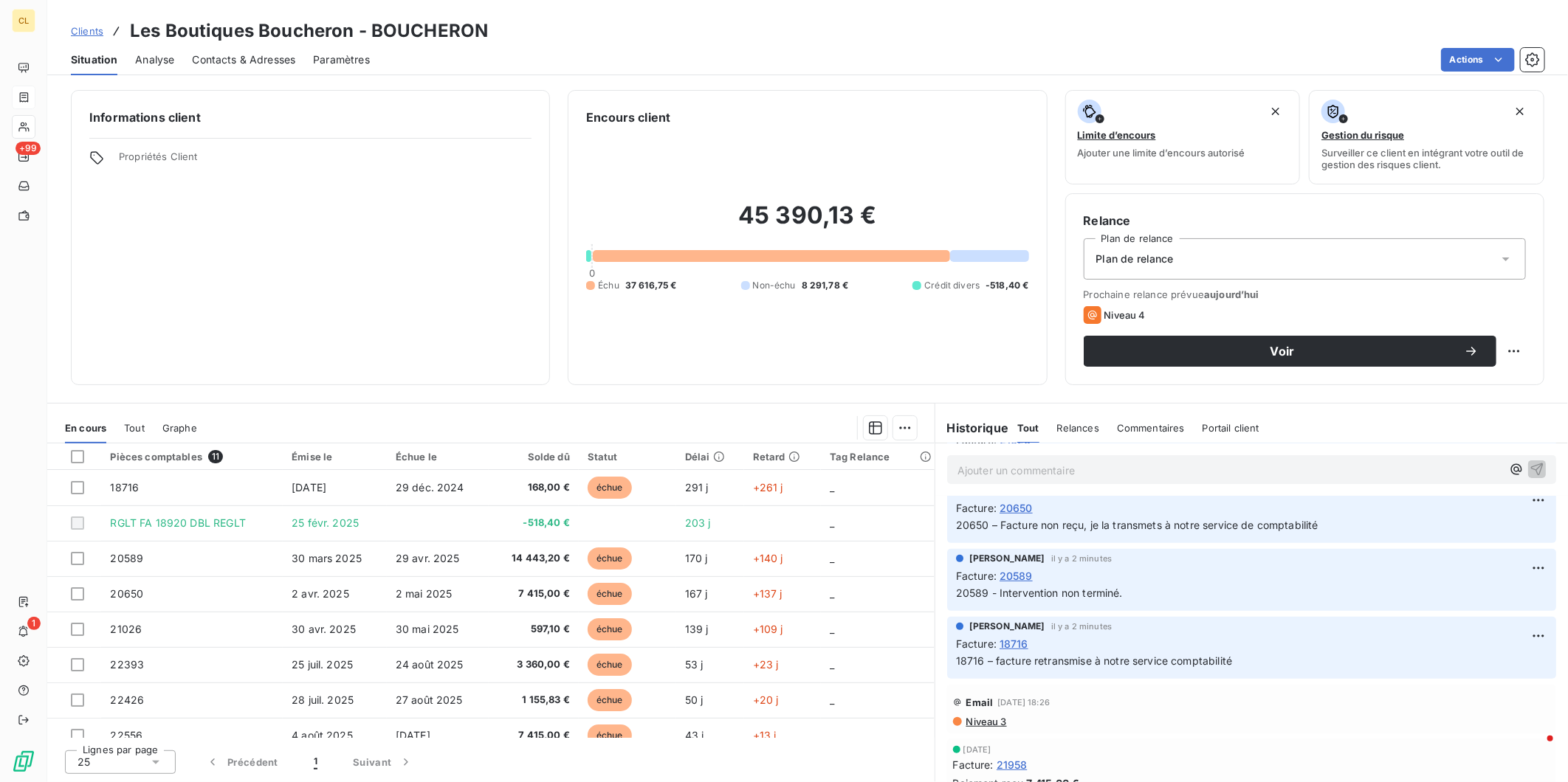
scroll to position [328, 0]
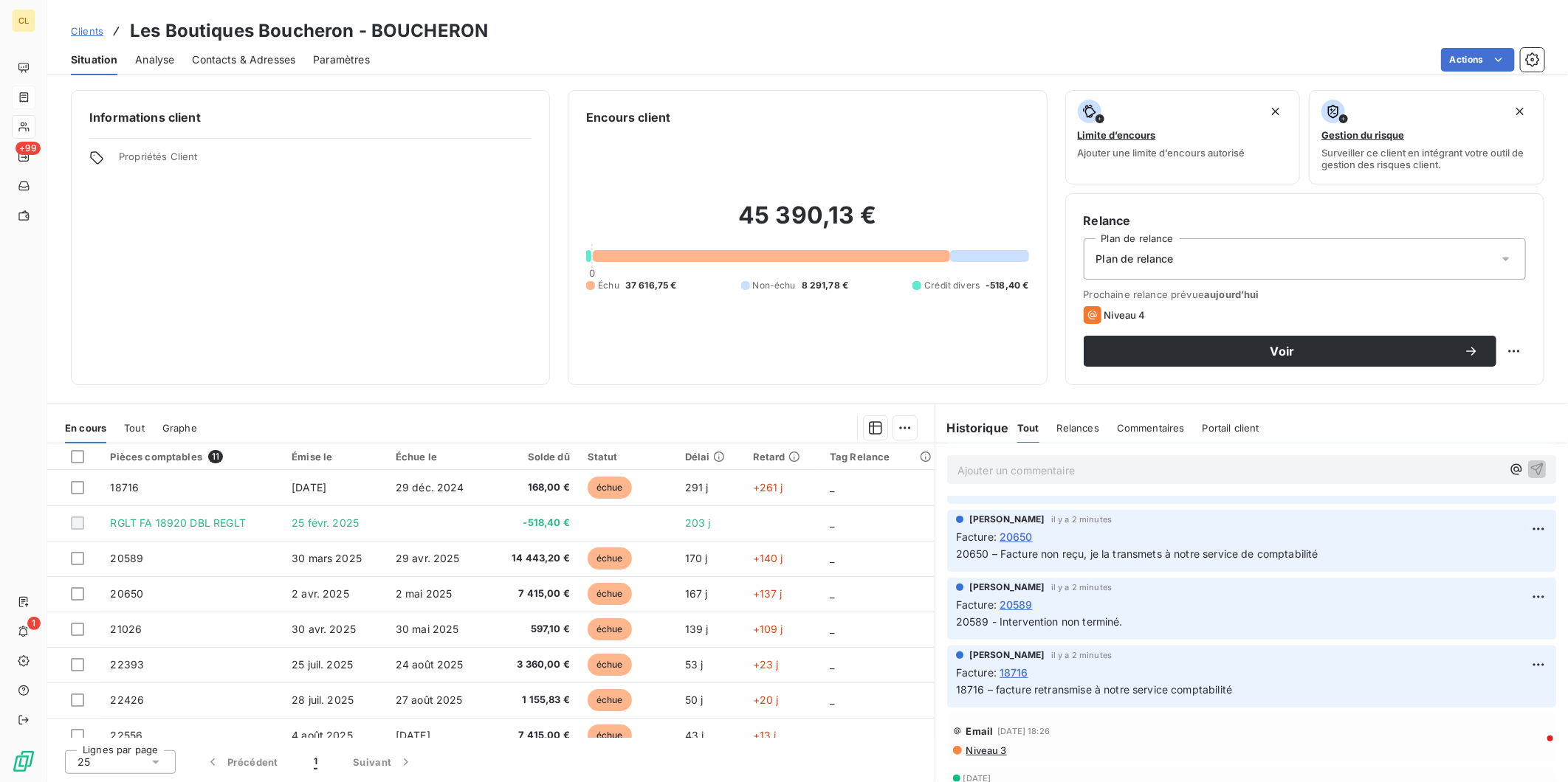
click at [75, 25] on span "Clients" at bounding box center [86, 31] width 33 height 12
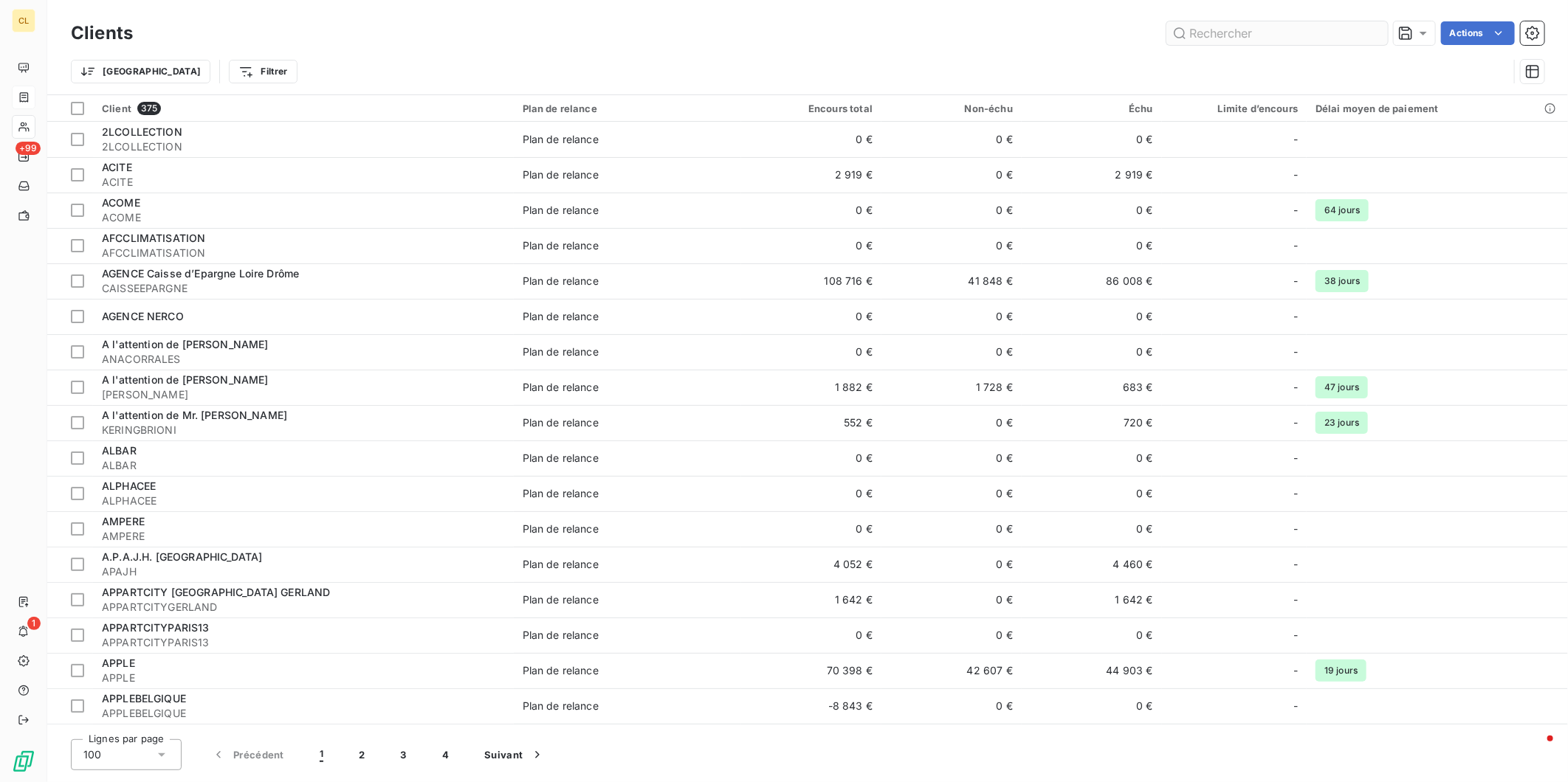
click at [1316, 25] on input "text" at bounding box center [1277, 33] width 221 height 24
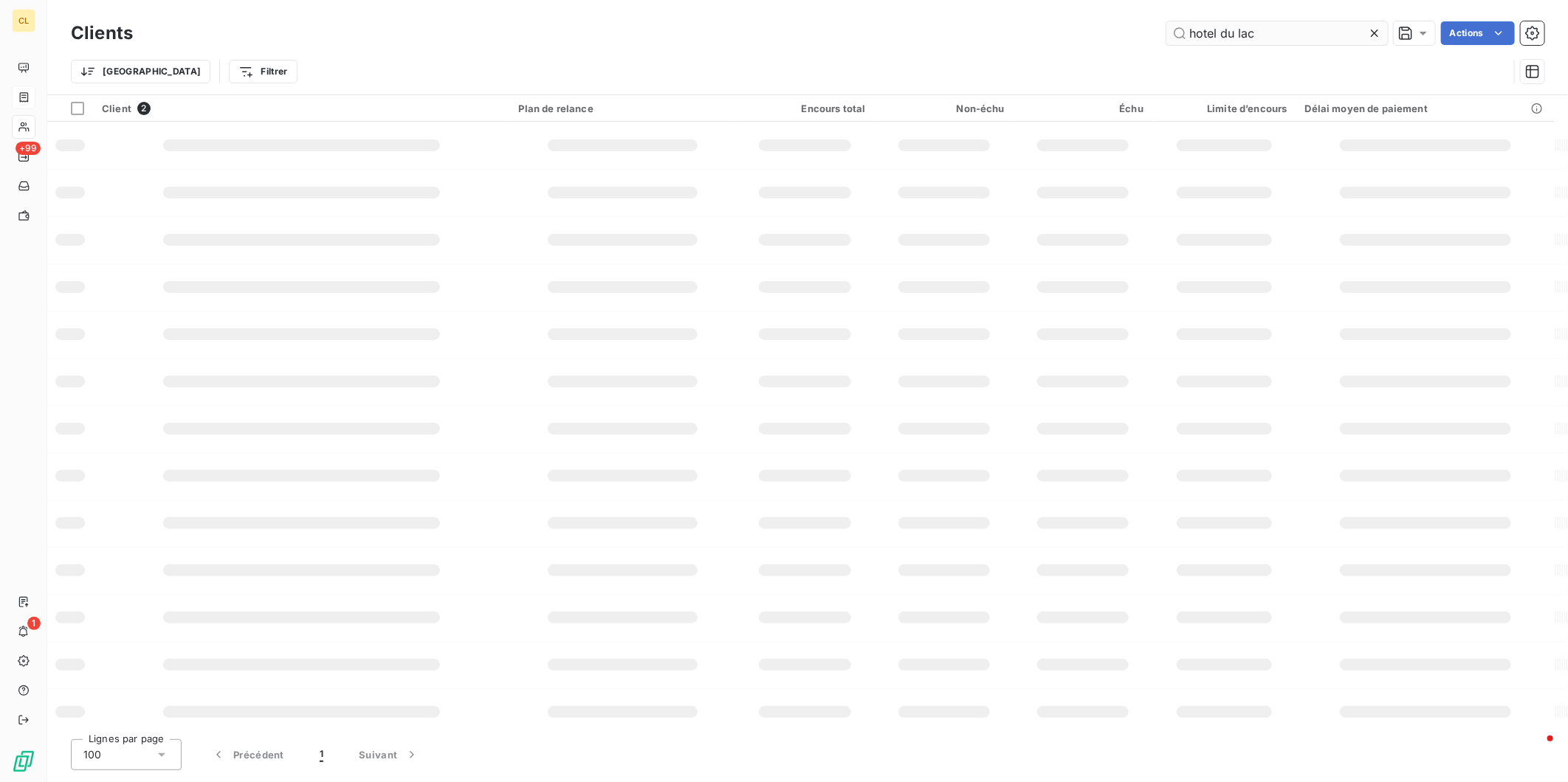
type input "hotel du lac"
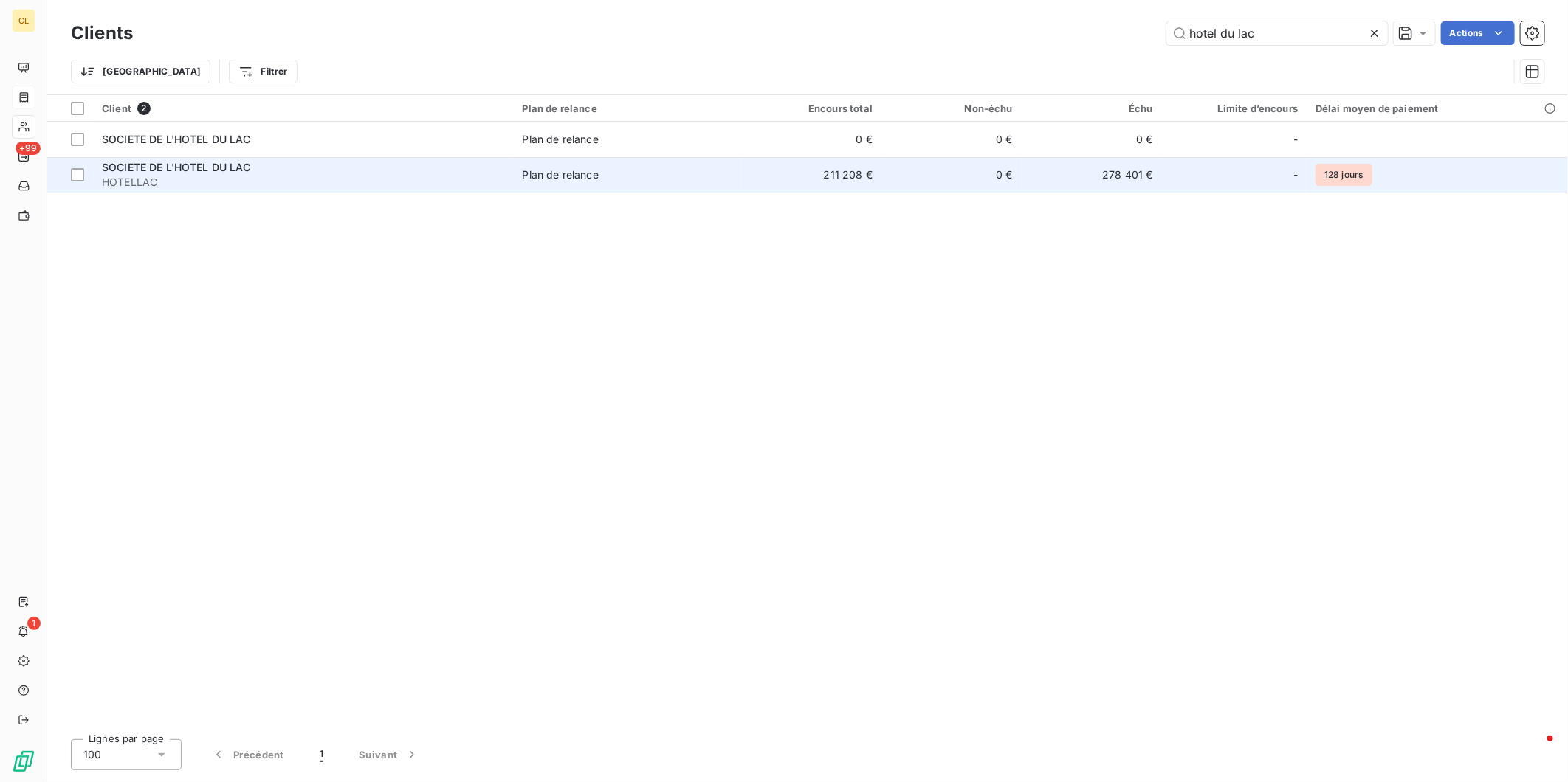
click at [152, 174] on span "HOTELLAC" at bounding box center [303, 182] width 403 height 15
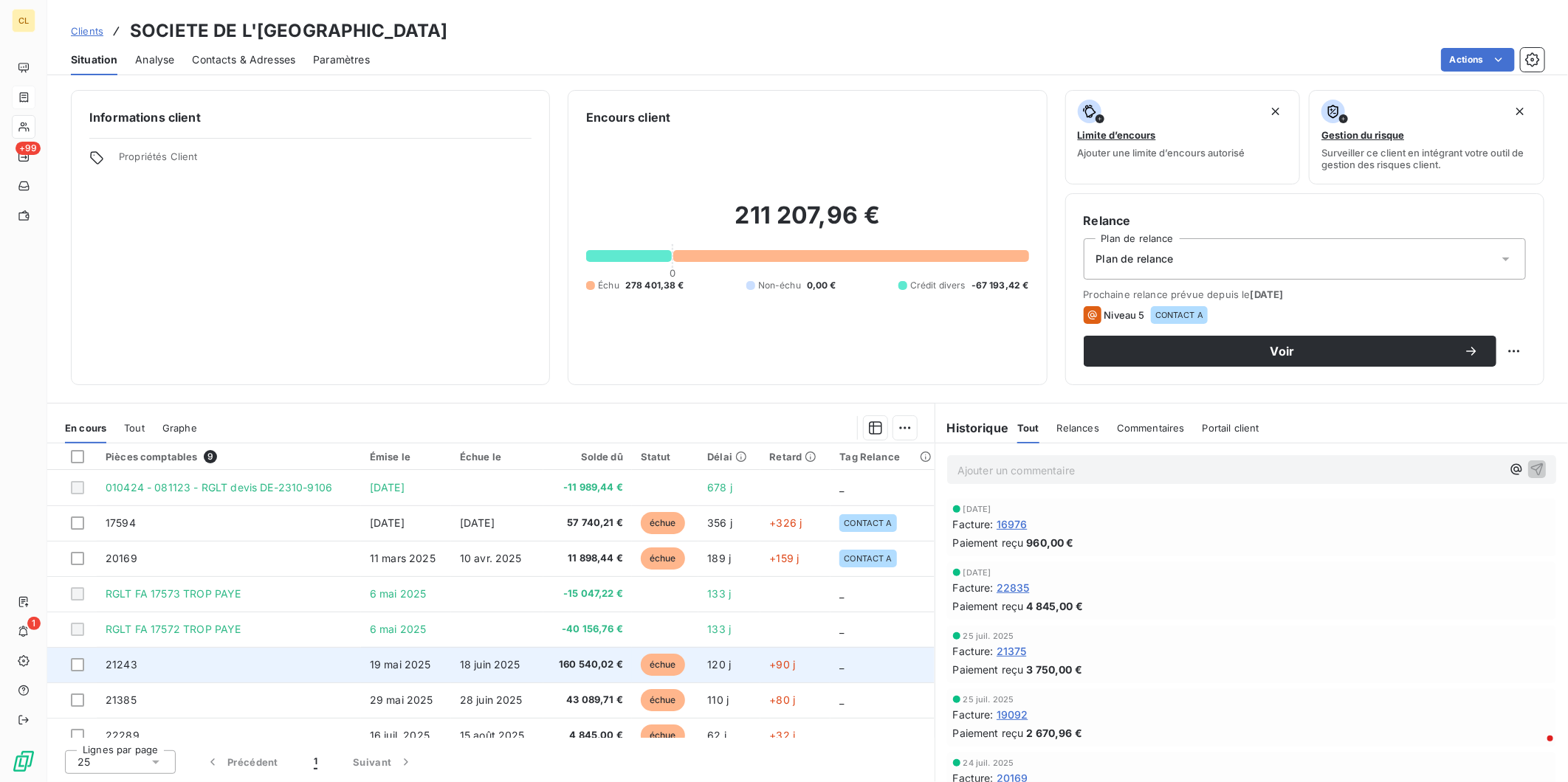
click at [168, 647] on td "21243" at bounding box center [229, 665] width 264 height 36
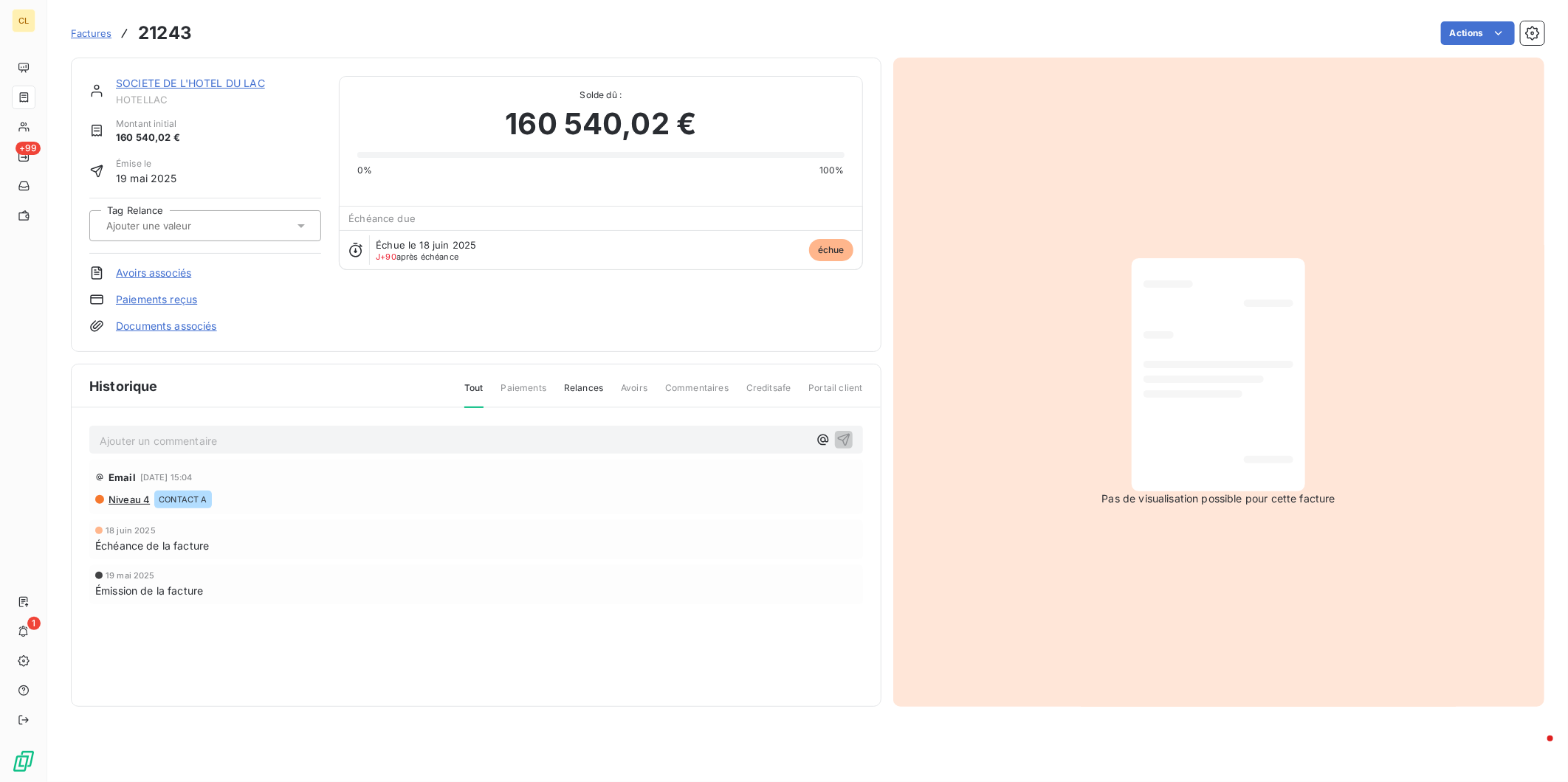
click at [179, 430] on div "Ajouter un commentaire ﻿" at bounding box center [454, 439] width 709 height 20
click at [175, 431] on p "Ajouter un commentaire ﻿" at bounding box center [454, 440] width 709 height 18
click at [851, 431] on icon "button" at bounding box center [844, 439] width 15 height 15
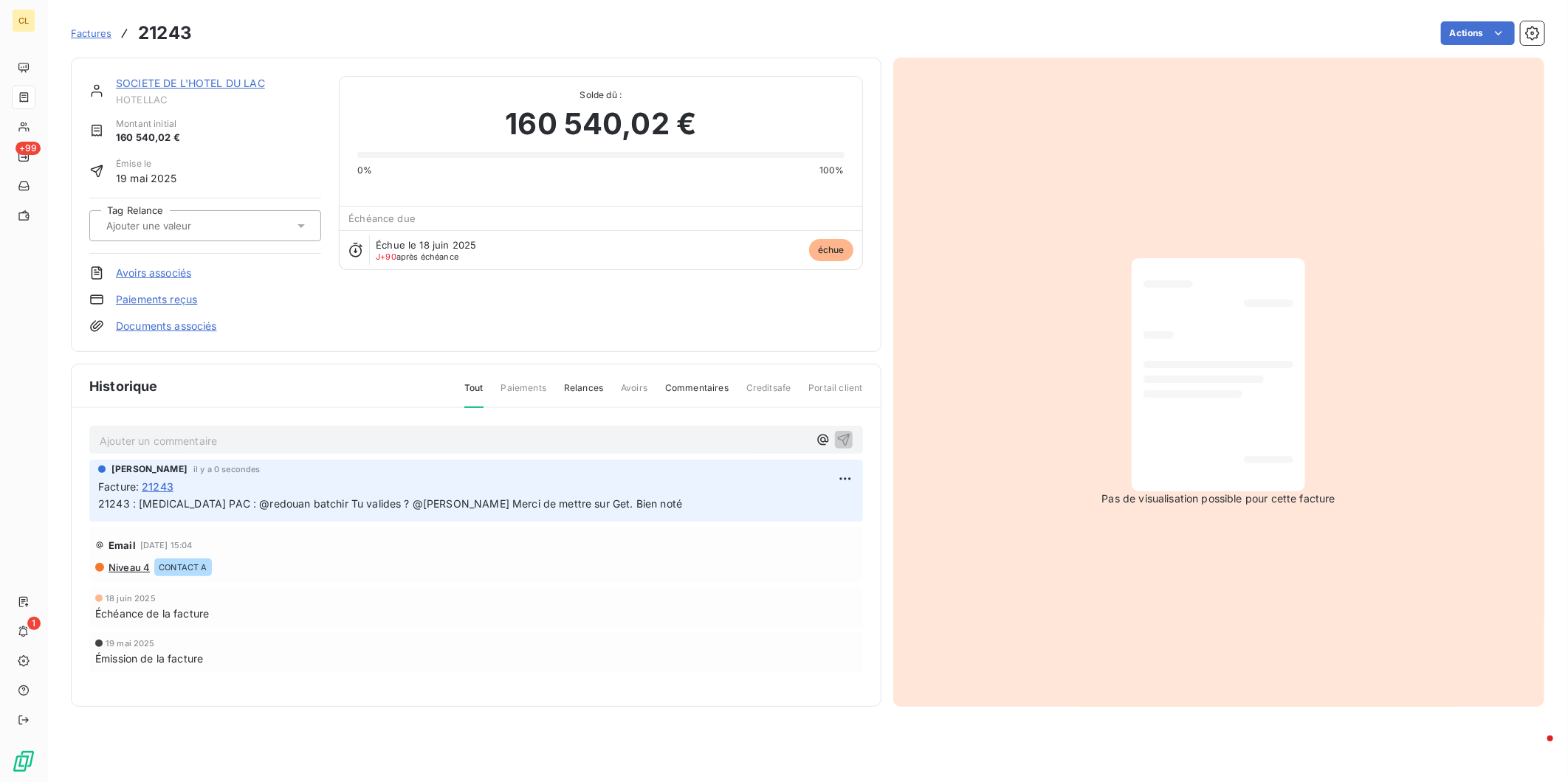
click at [175, 77] on link "SOCIETE DE L'HOTEL DU LAC" at bounding box center [190, 83] width 149 height 13
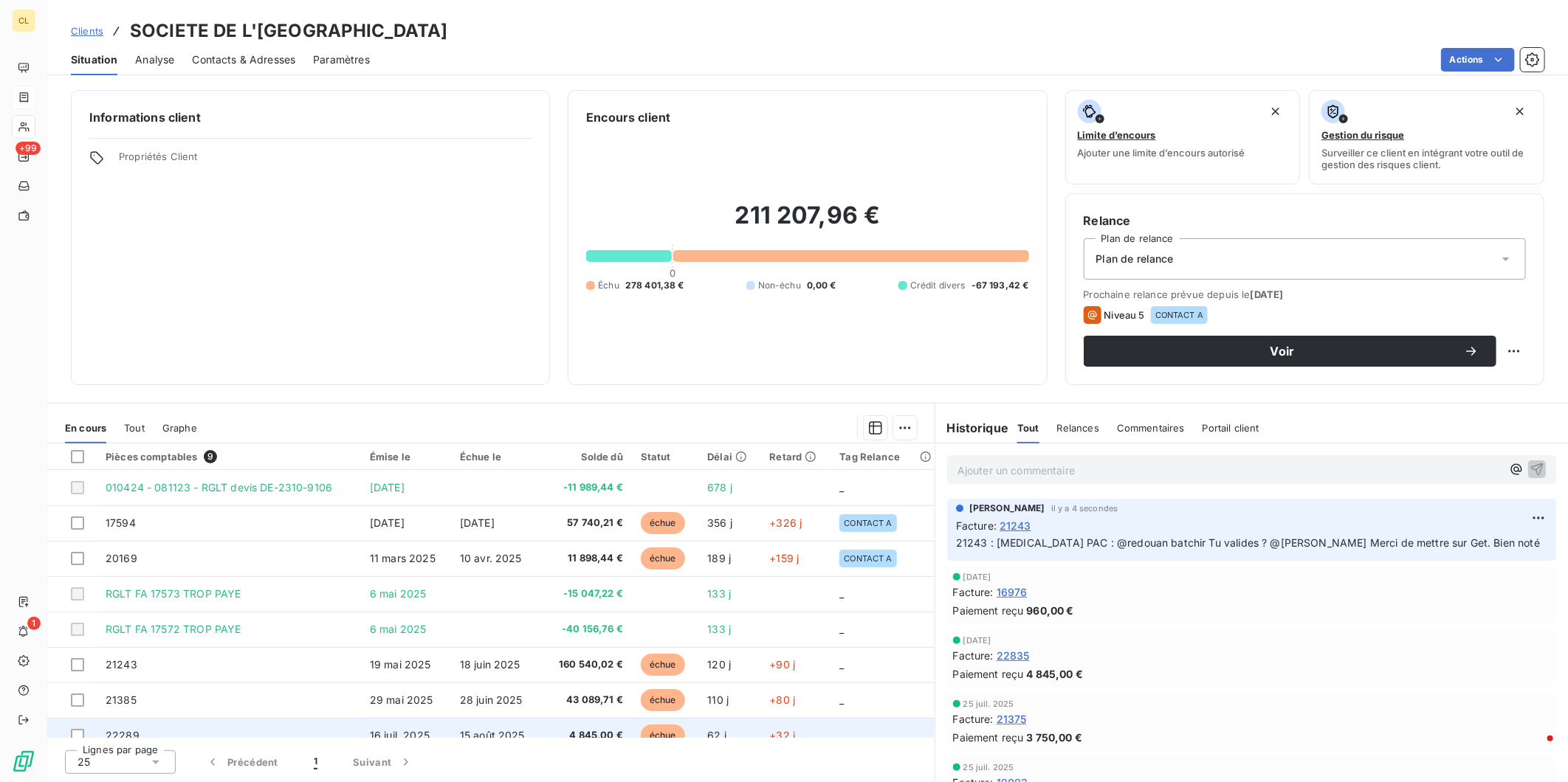
click at [178, 718] on td "22289" at bounding box center [229, 735] width 264 height 36
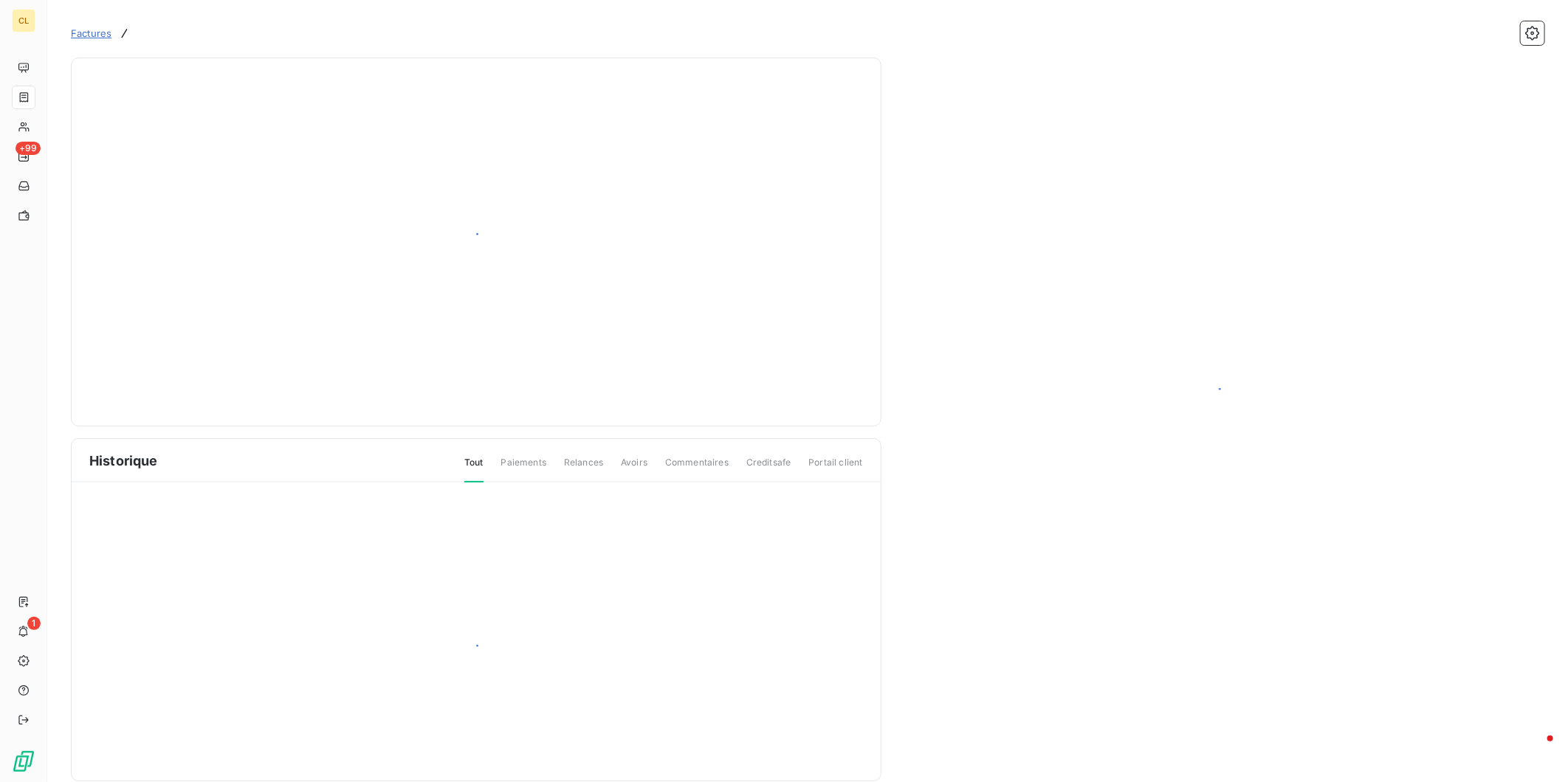
click at [178, 592] on div "Historique Tout Paiements Relances Avoirs Commentaires Creditsafe Portail client" at bounding box center [475, 609] width 809 height 342
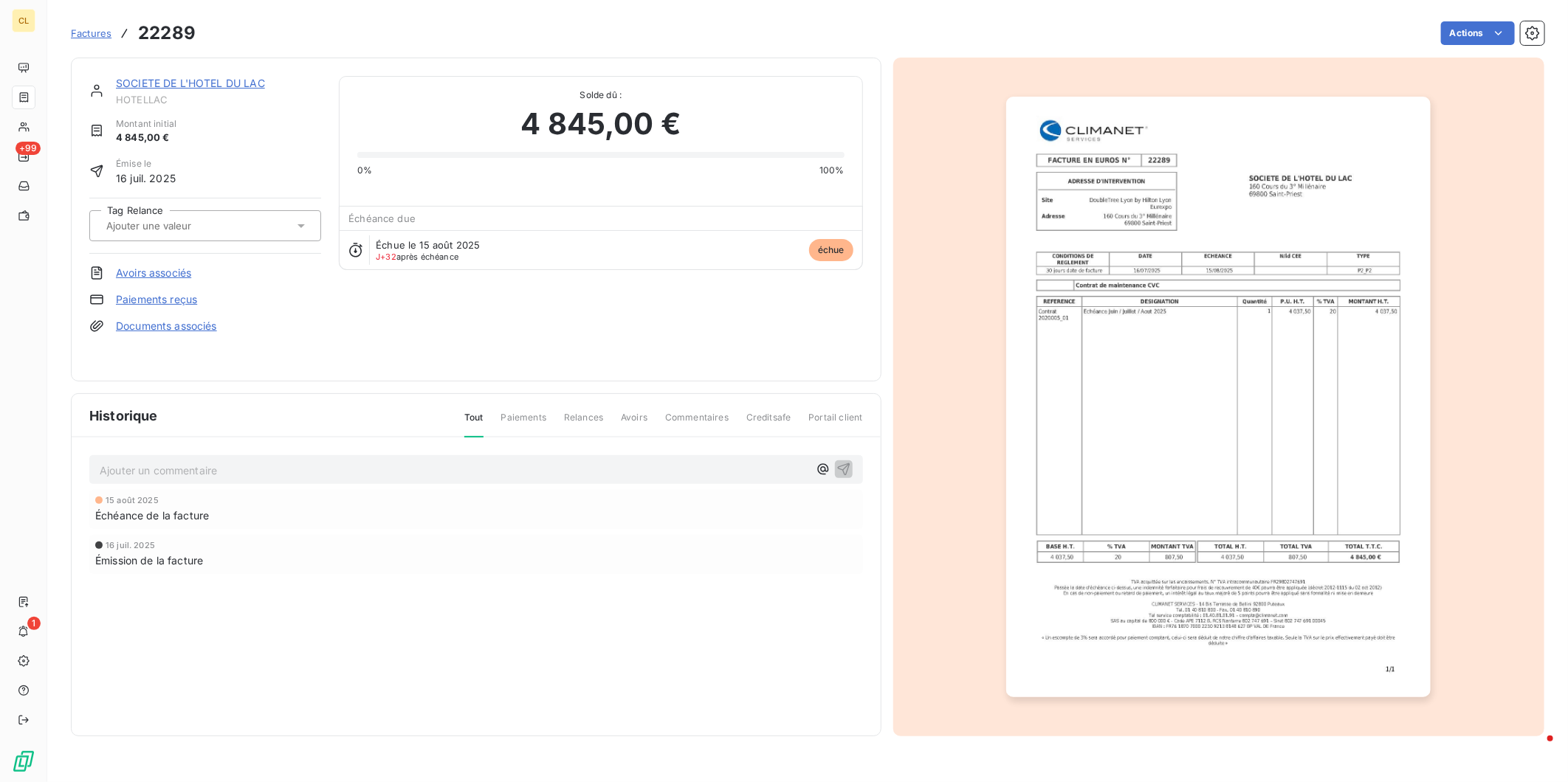
click at [127, 77] on link "SOCIETE DE L'HOTEL DU LAC" at bounding box center [190, 83] width 149 height 13
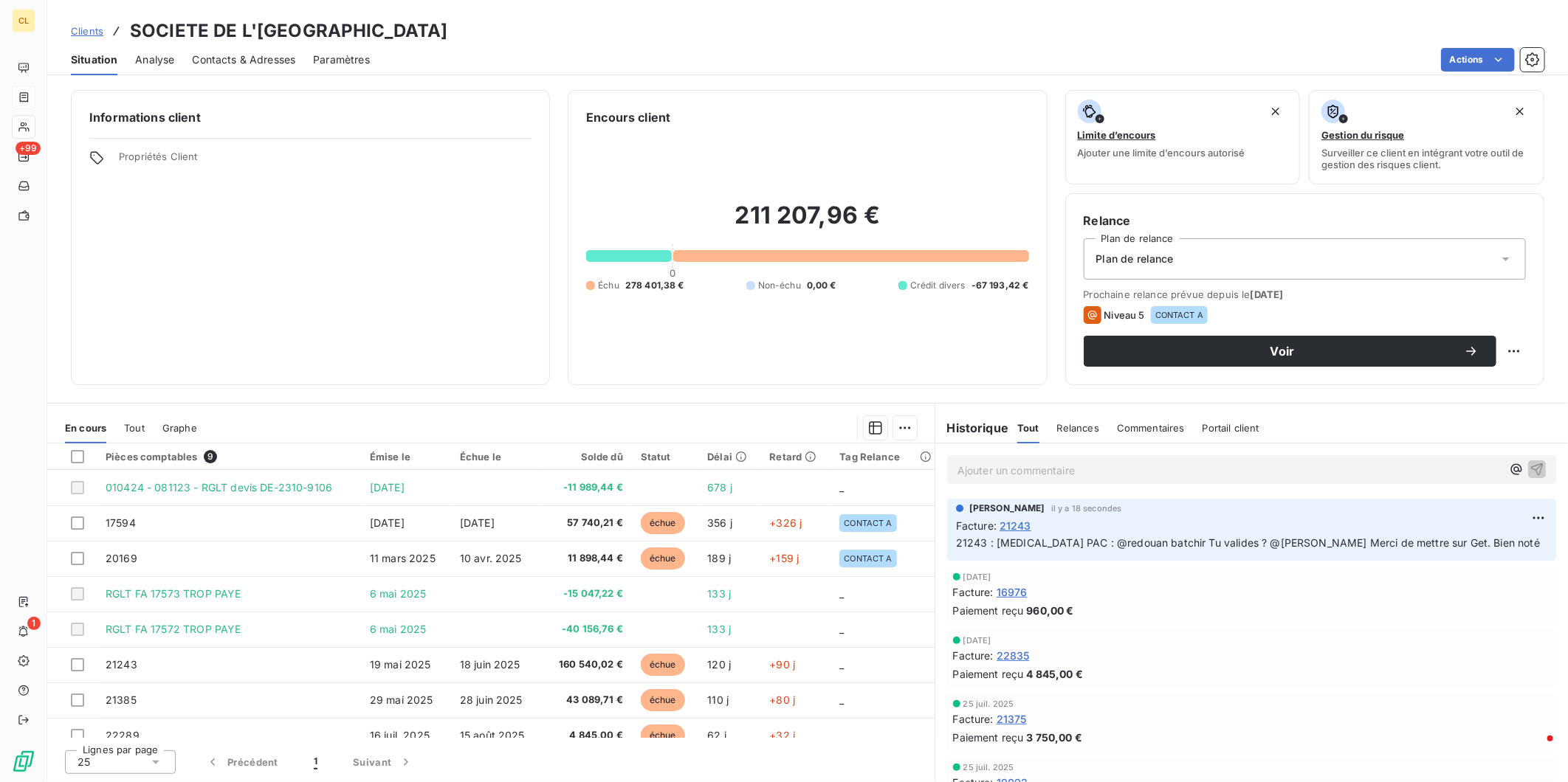
click at [106, 765] on span "22369" at bounding box center [122, 771] width 34 height 13
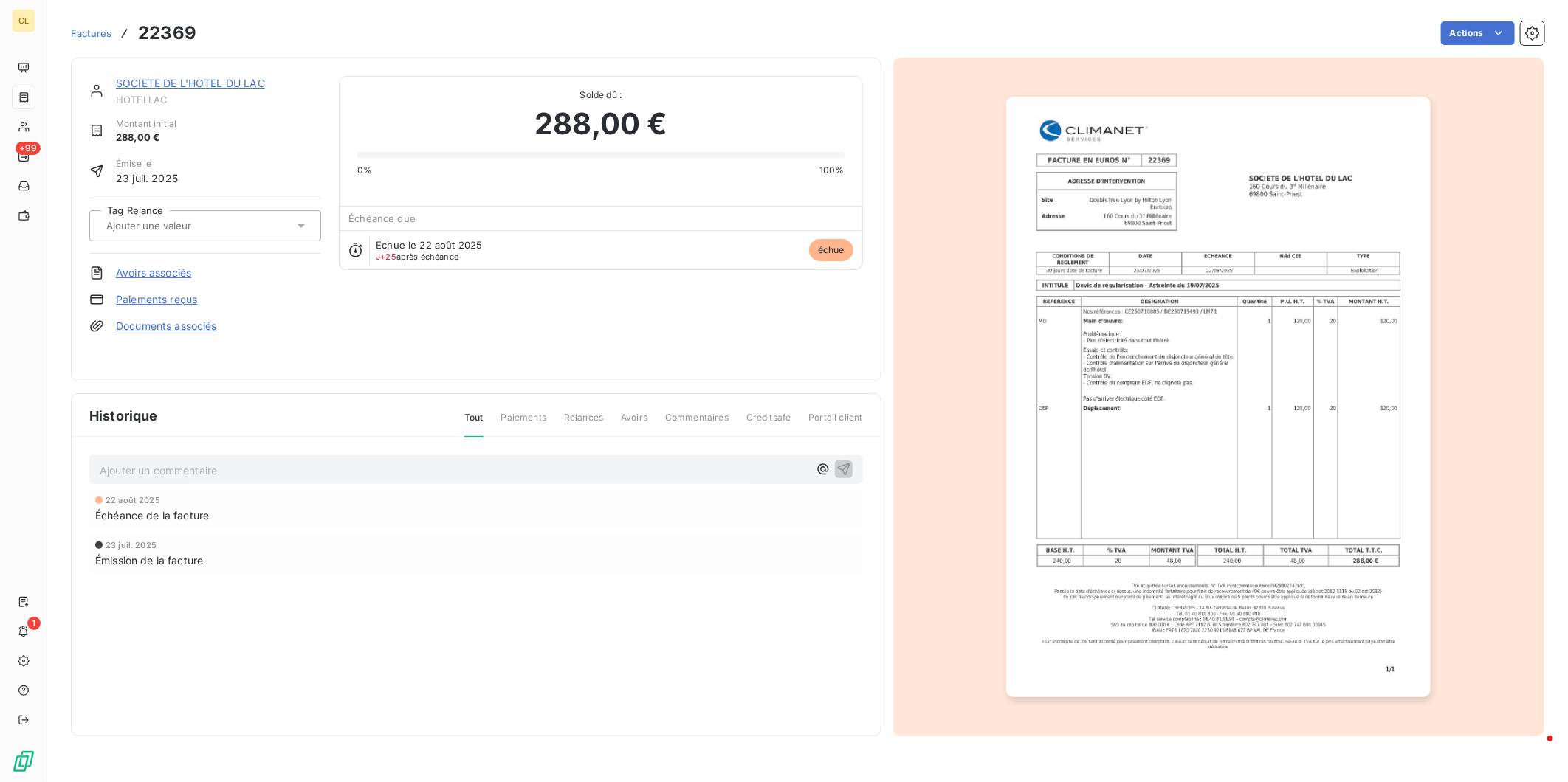
click at [136, 461] on p "Ajouter un commentaire ﻿" at bounding box center [454, 470] width 709 height 18
click at [851, 459] on button "button" at bounding box center [844, 468] width 17 height 17
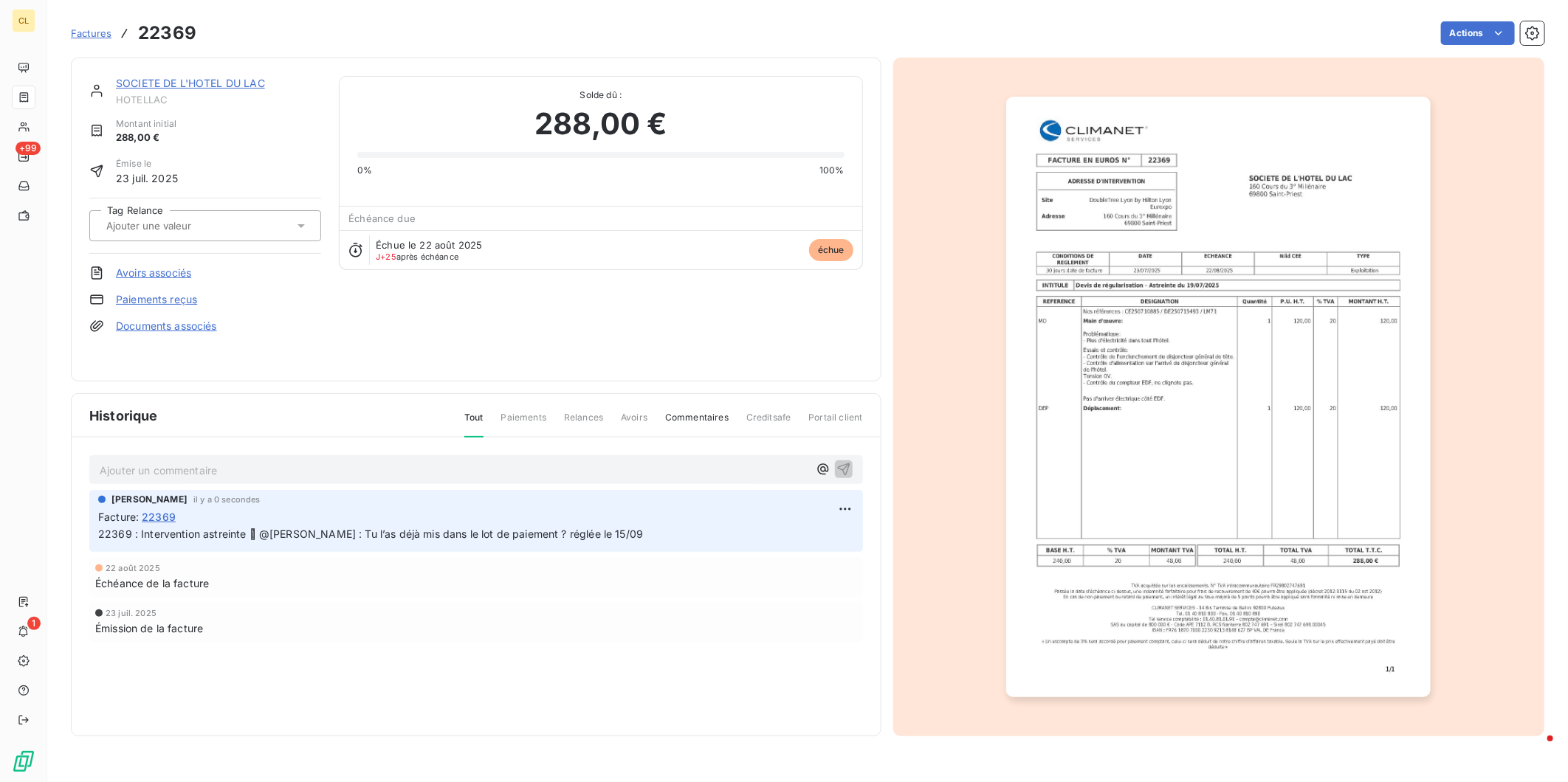
click at [152, 77] on link "SOCIETE DE L'HOTEL DU LAC" at bounding box center [190, 83] width 149 height 13
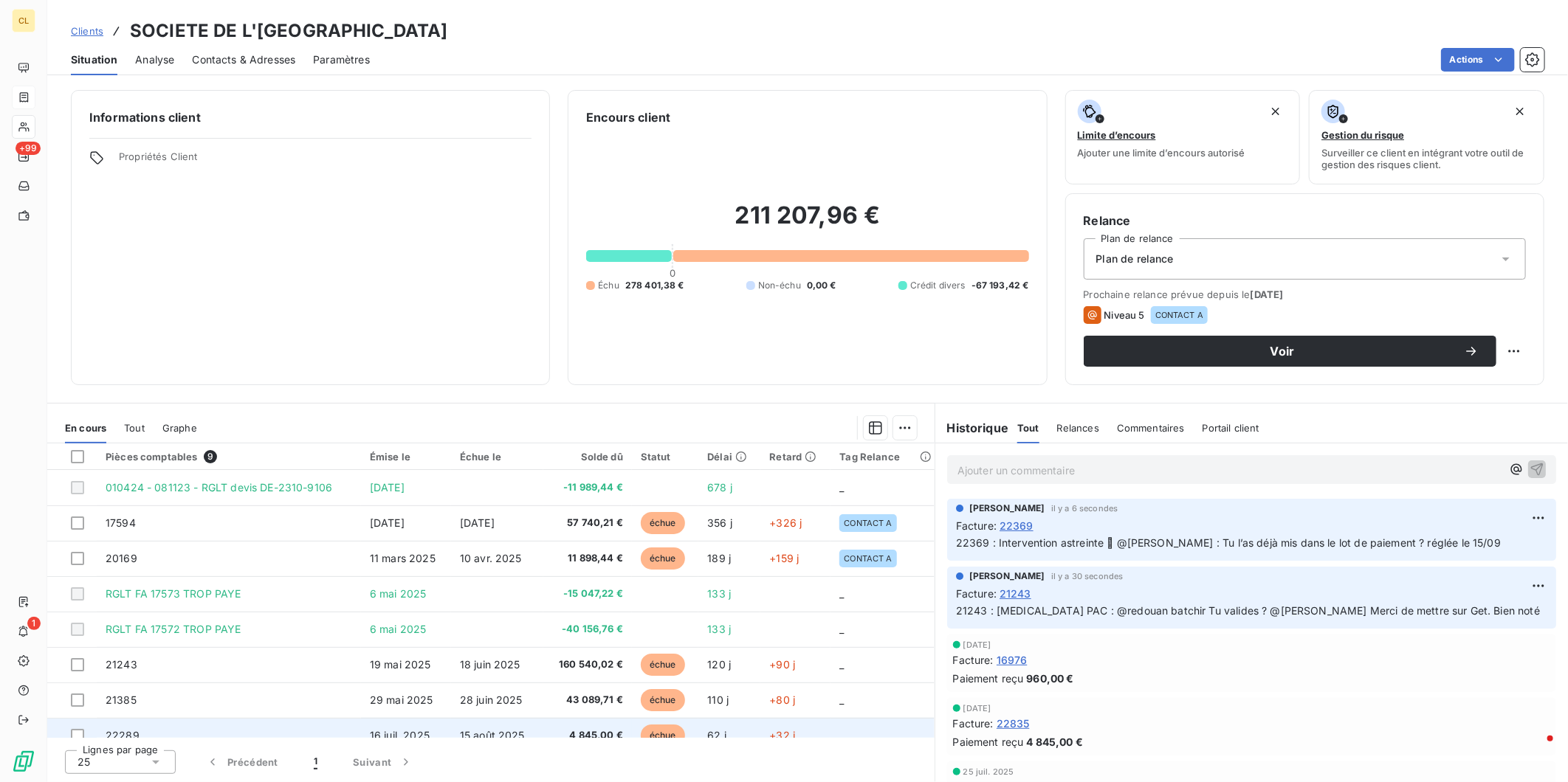
click at [200, 718] on td "22289" at bounding box center [229, 735] width 264 height 36
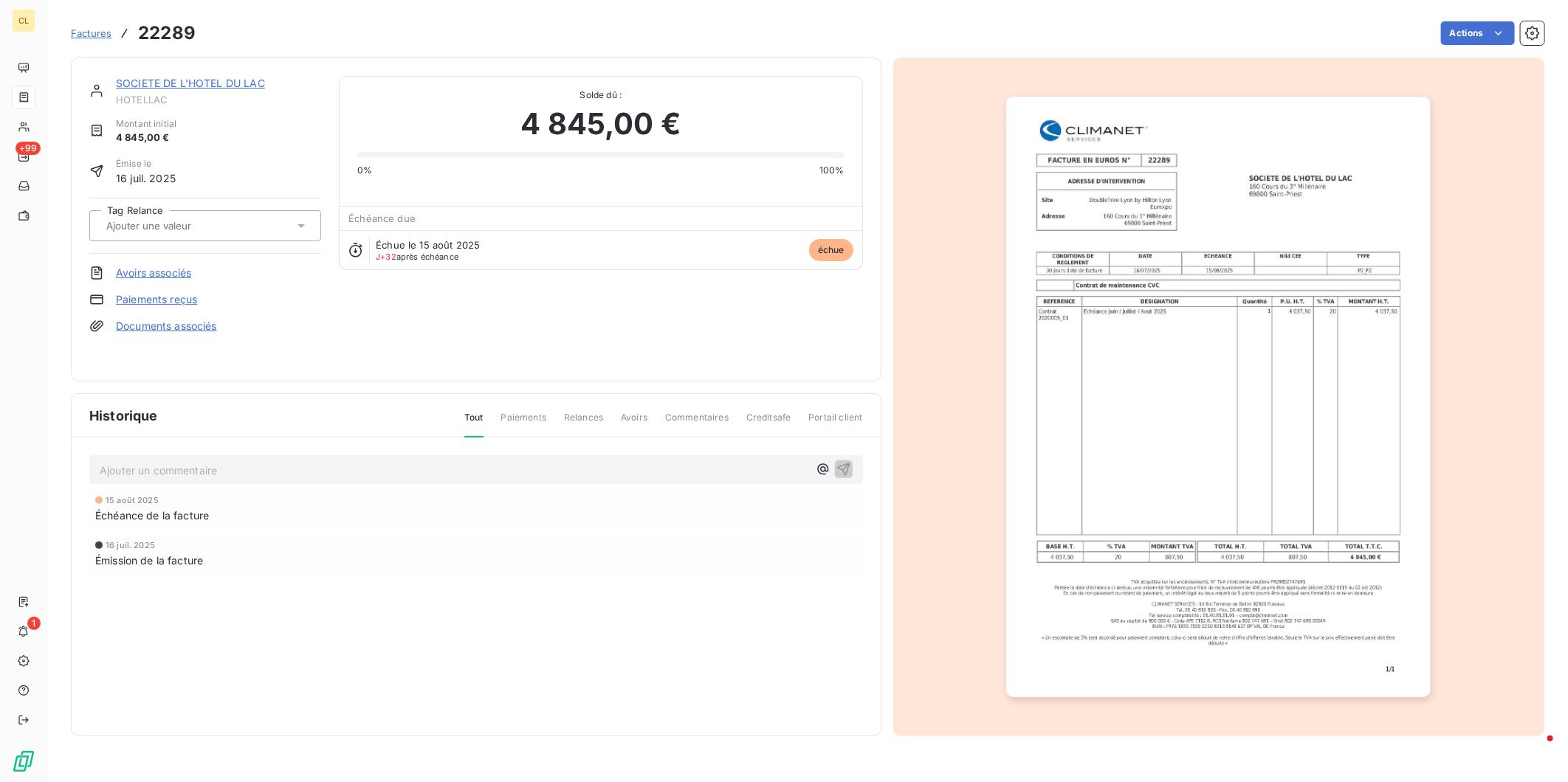
click at [163, 461] on p "Ajouter un commentaire ﻿" at bounding box center [454, 470] width 709 height 18
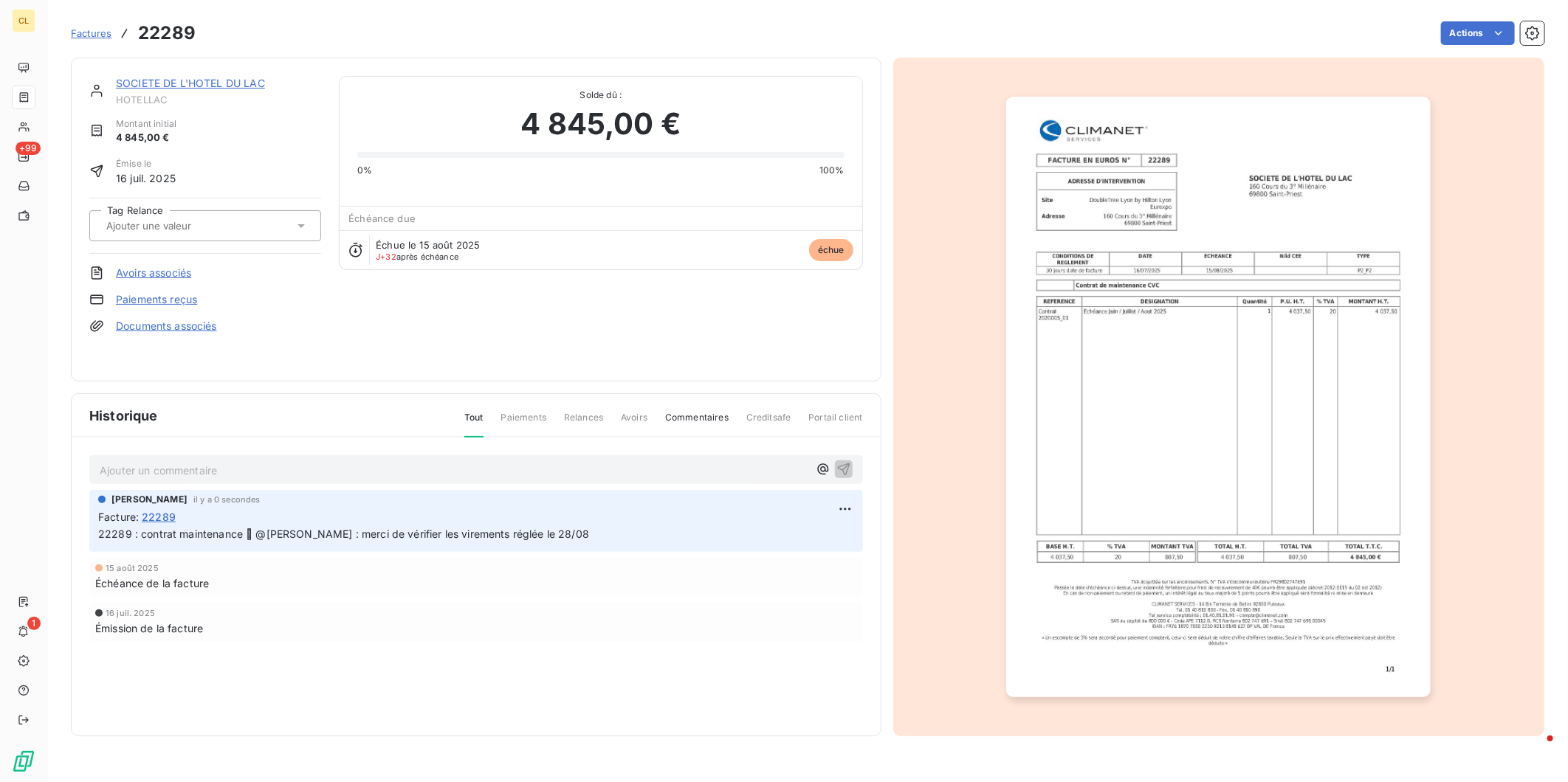
click at [173, 77] on link "SOCIETE DE L'HOTEL DU LAC" at bounding box center [190, 83] width 149 height 13
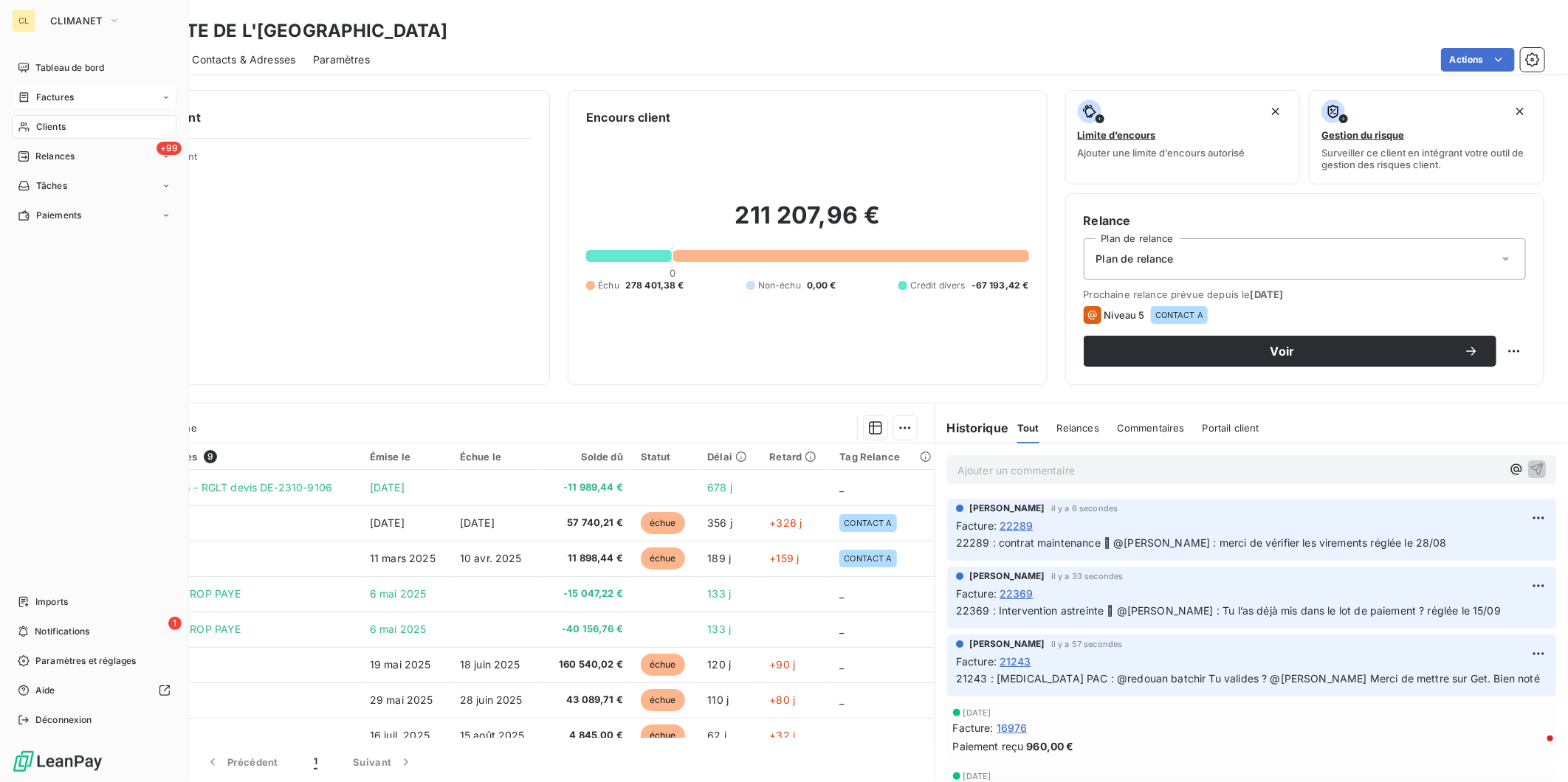
click at [26, 90] on div "Factures" at bounding box center [45, 97] width 56 height 13
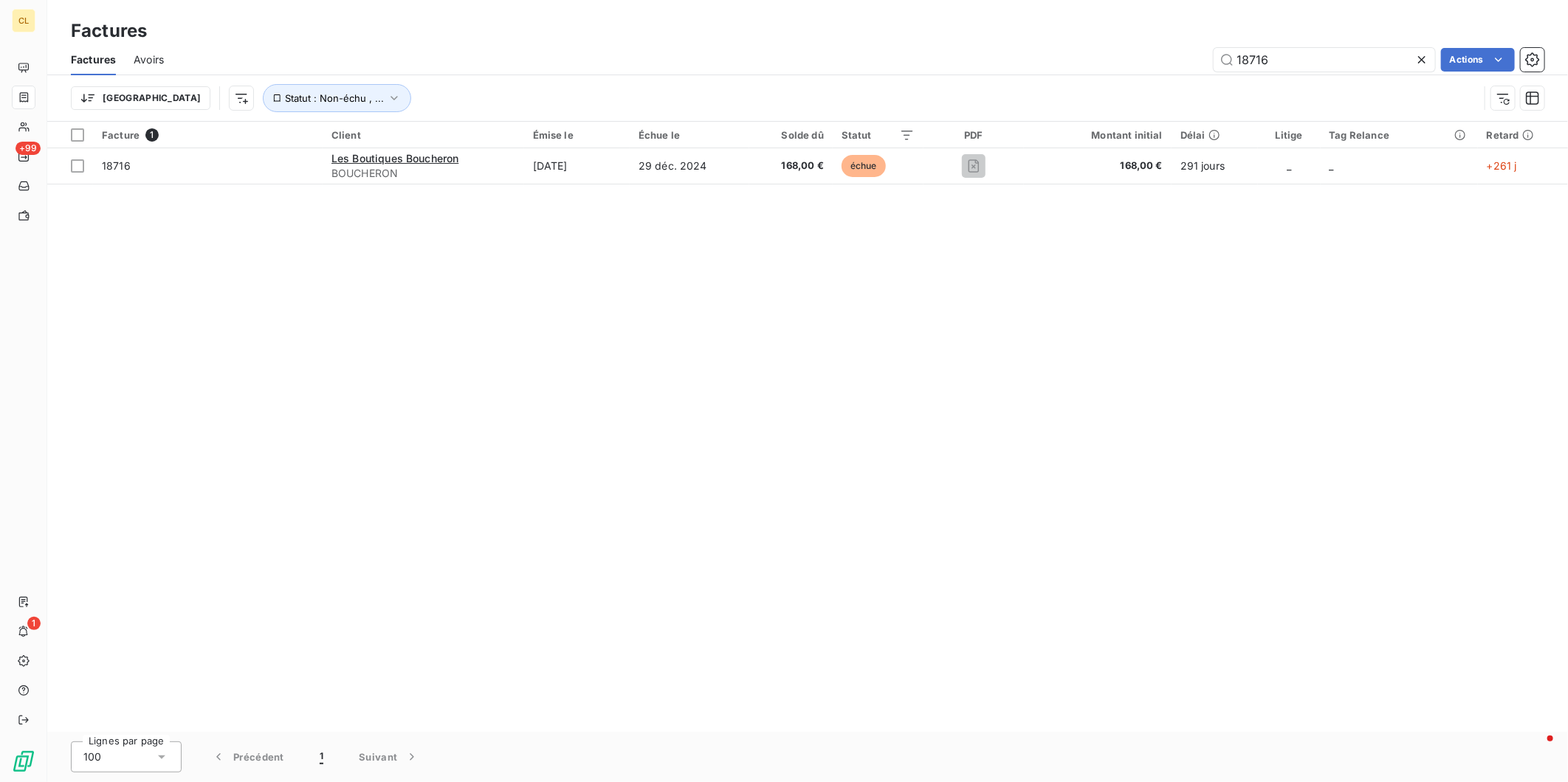
drag, startPoint x: 1257, startPoint y: 45, endPoint x: 1159, endPoint y: 43, distance: 98.0
click at [1159, 48] on div "18716 Actions" at bounding box center [863, 59] width 1362 height 24
type input "22940"
